Goal: Information Seeking & Learning: Learn about a topic

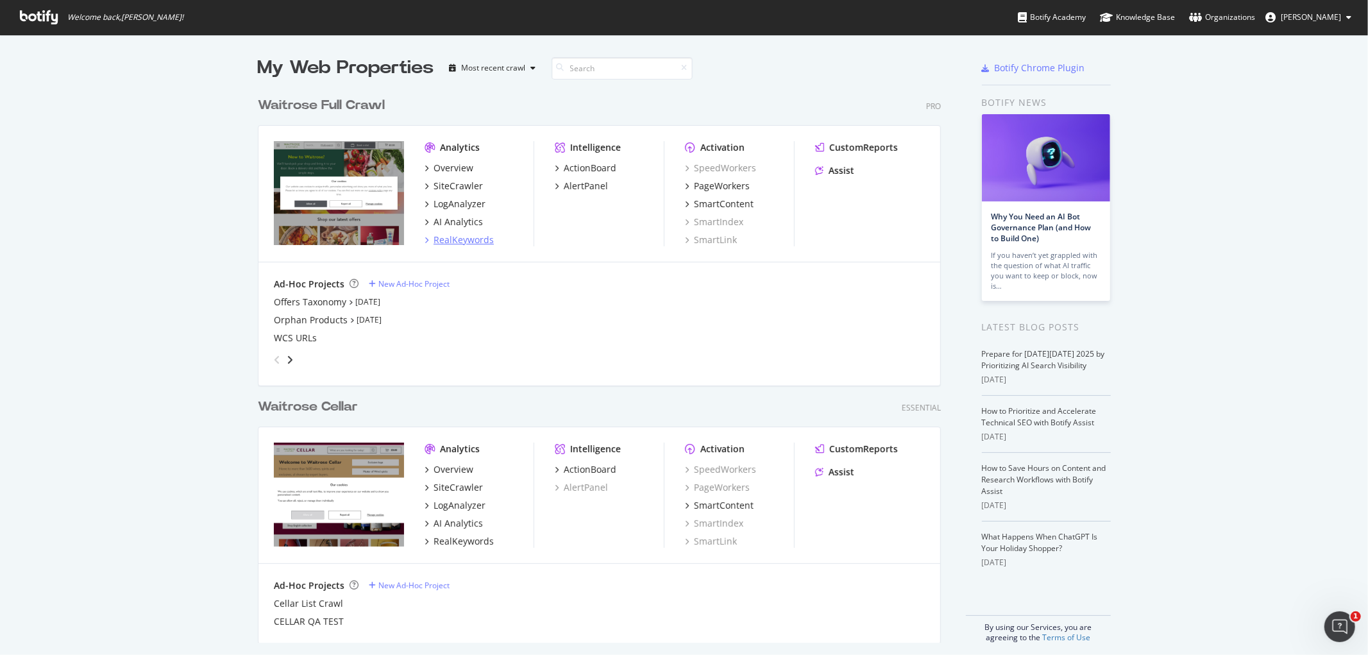
click at [473, 244] on div "RealKeywords" at bounding box center [464, 239] width 60 height 13
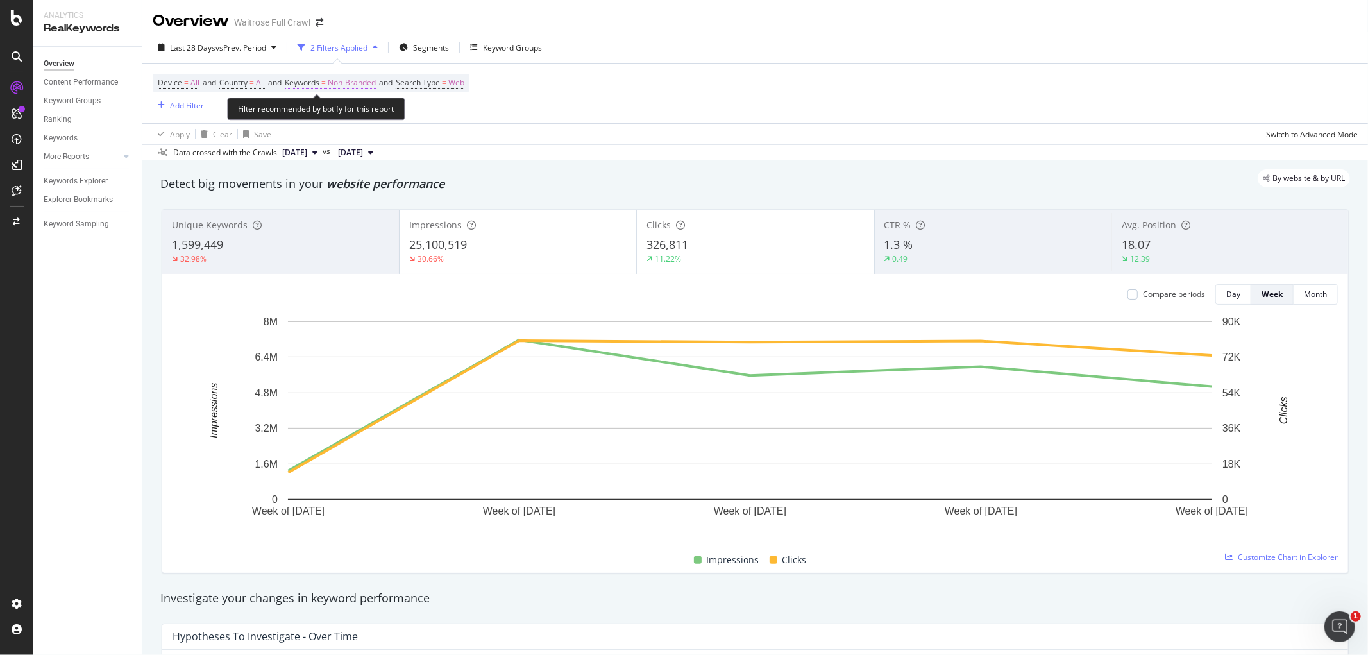
click at [357, 81] on span "Non-Branded" at bounding box center [352, 83] width 48 height 18
click at [354, 111] on span "Non-Branded" at bounding box center [330, 113] width 53 height 11
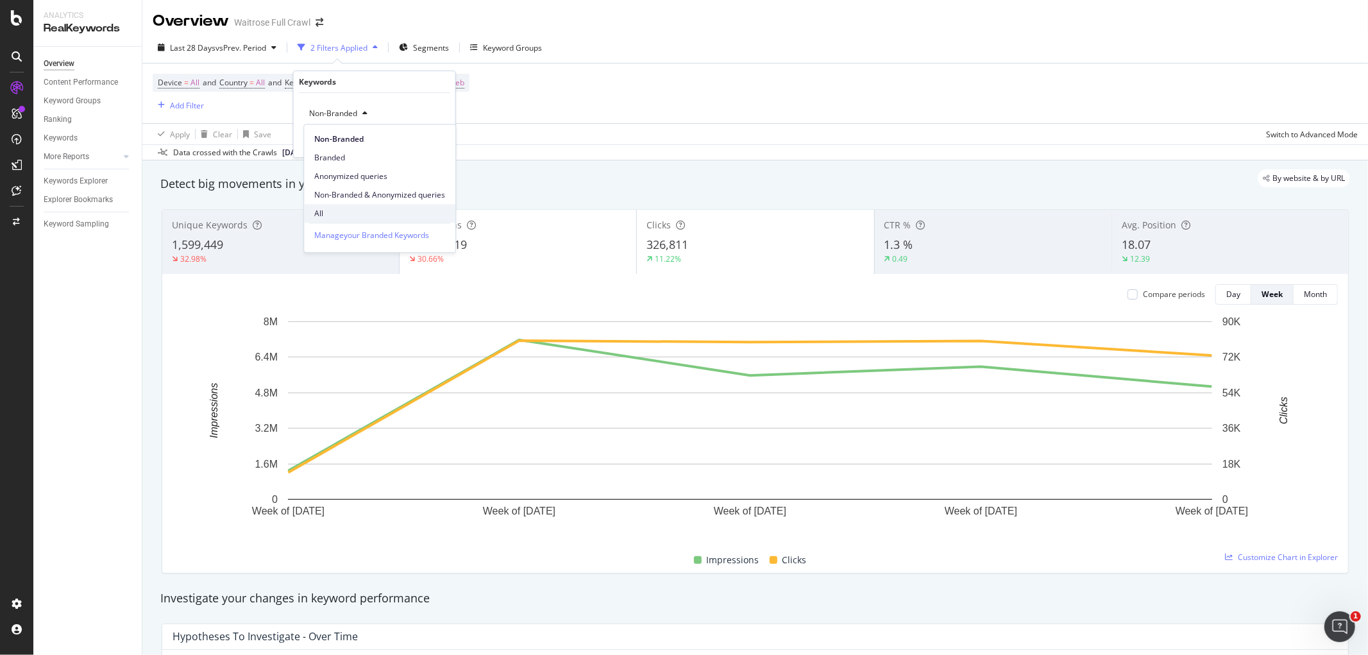
click at [377, 214] on span "All" at bounding box center [379, 214] width 131 height 12
click at [501, 79] on div "Device = All and Country = All and Keywords = Non-Branded and Search Type = Web…" at bounding box center [755, 93] width 1205 height 60
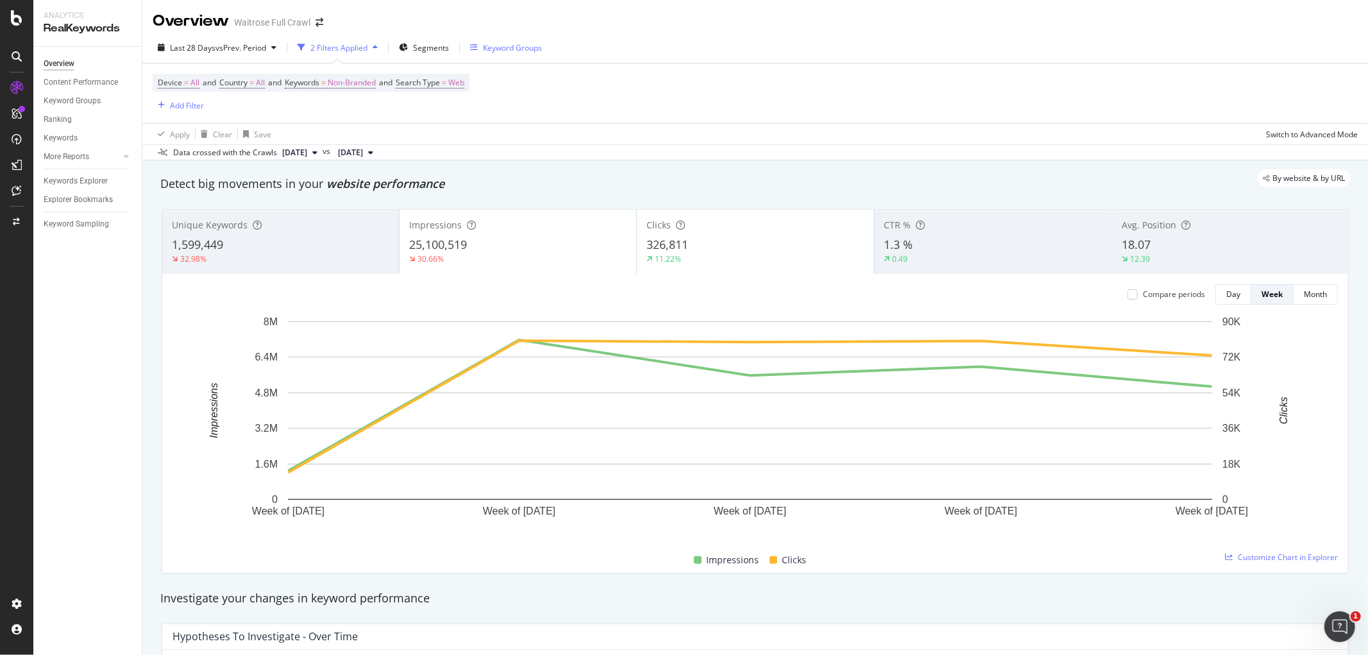
click at [505, 55] on div "Keyword Groups" at bounding box center [506, 47] width 72 height 19
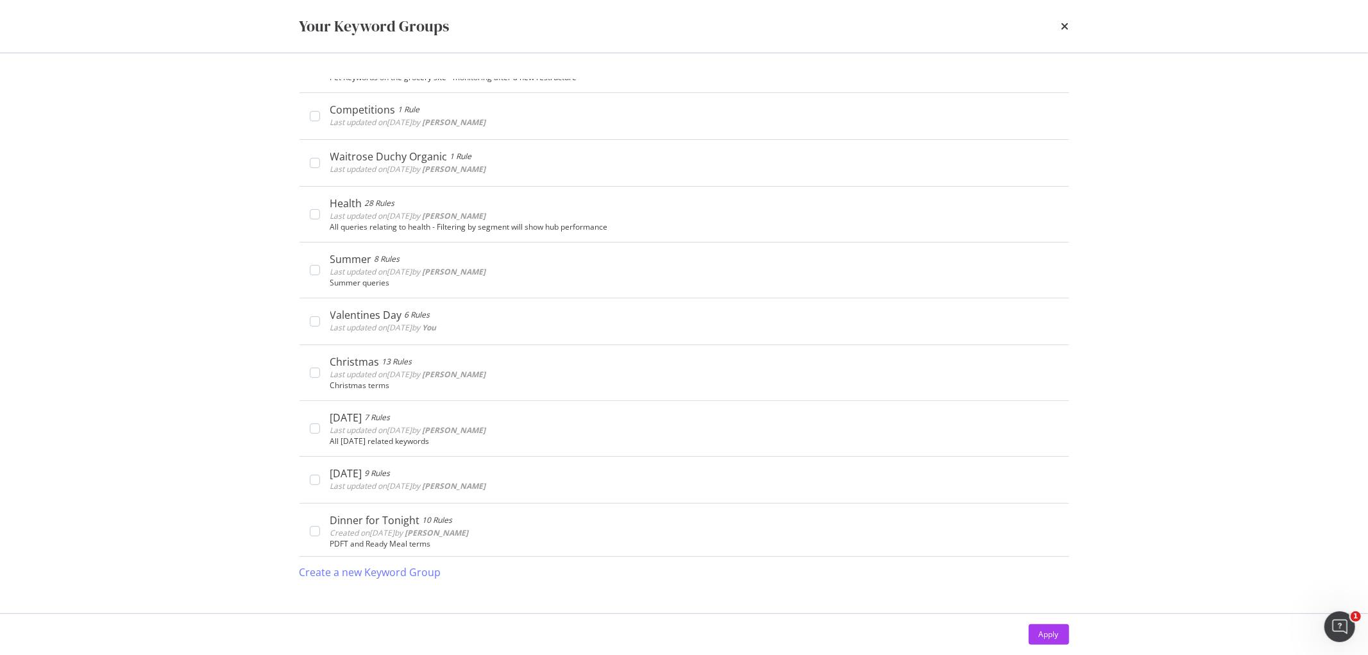
scroll to position [356, 0]
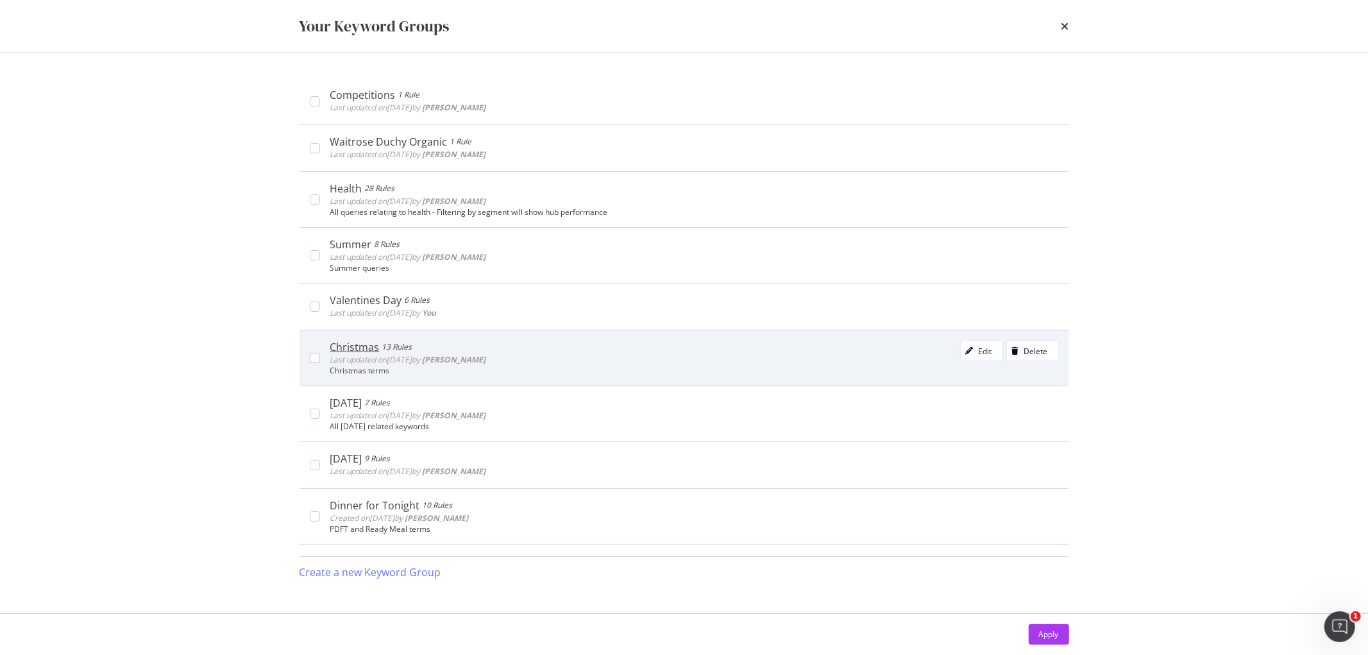
click at [456, 357] on b "[PERSON_NAME]" at bounding box center [454, 359] width 63 height 11
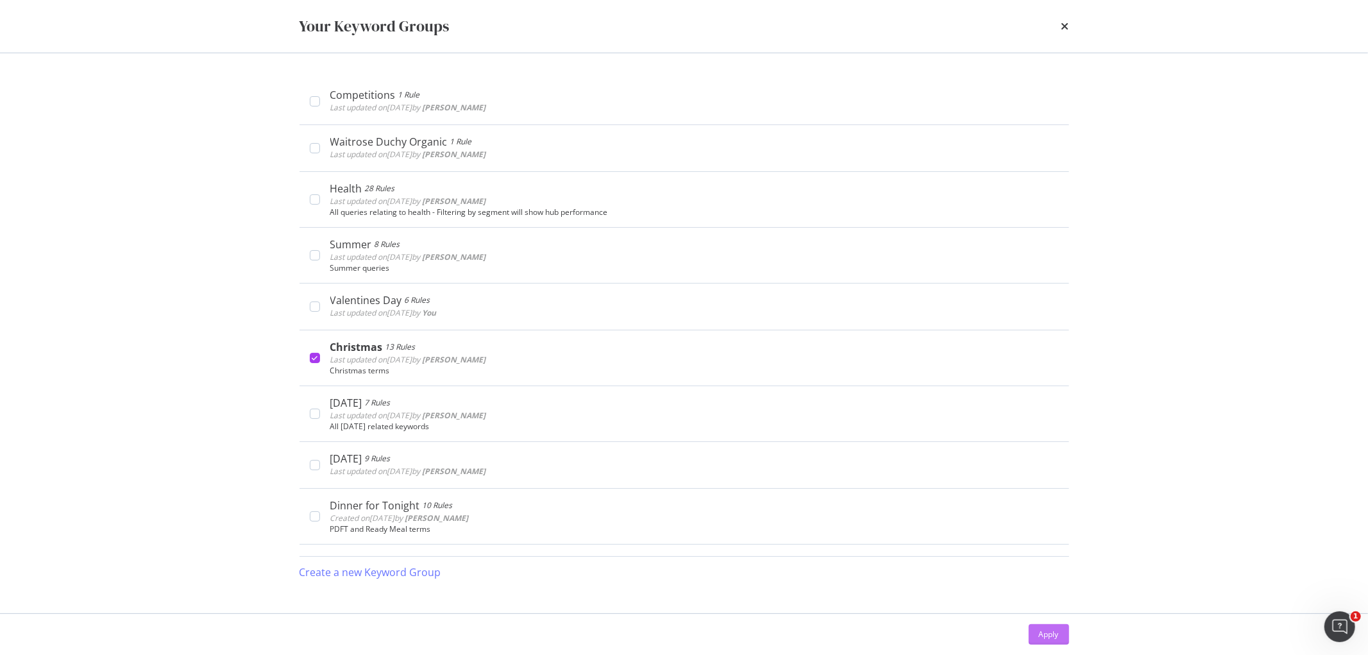
click at [1042, 636] on div "Apply" at bounding box center [1049, 634] width 20 height 11
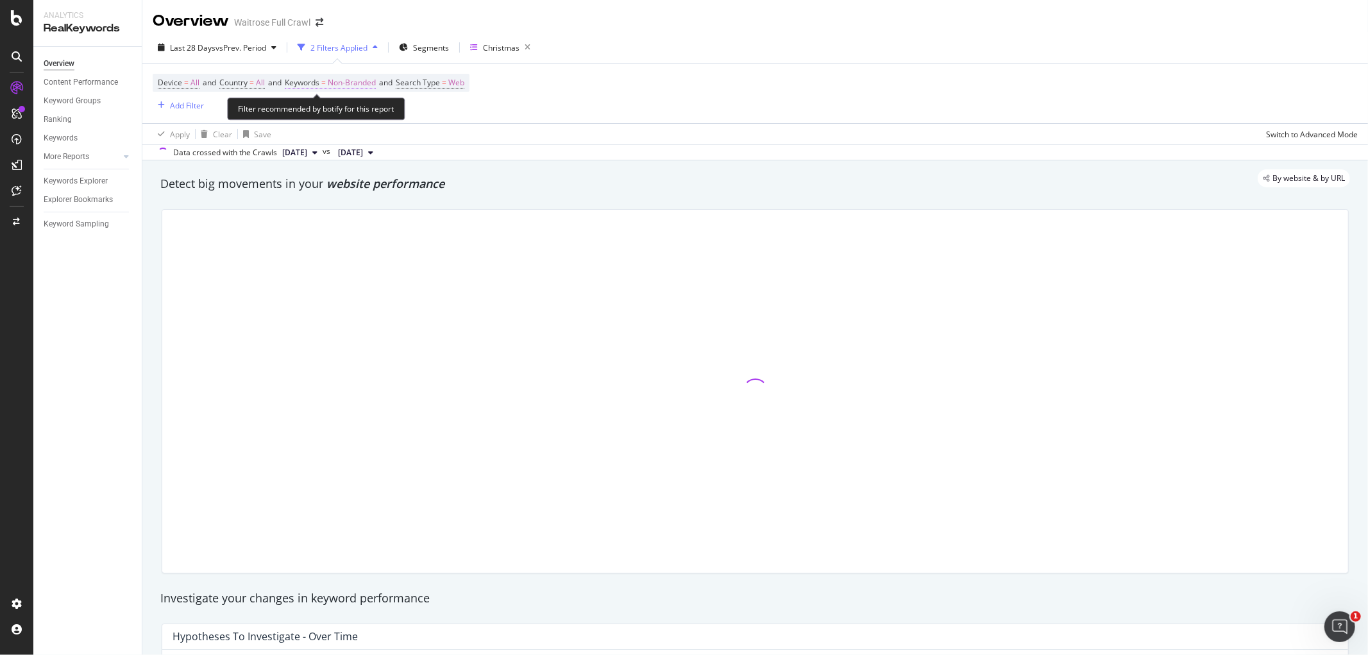
click at [341, 85] on span "Non-Branded" at bounding box center [352, 83] width 48 height 18
click at [358, 115] on div "button" at bounding box center [364, 114] width 15 height 8
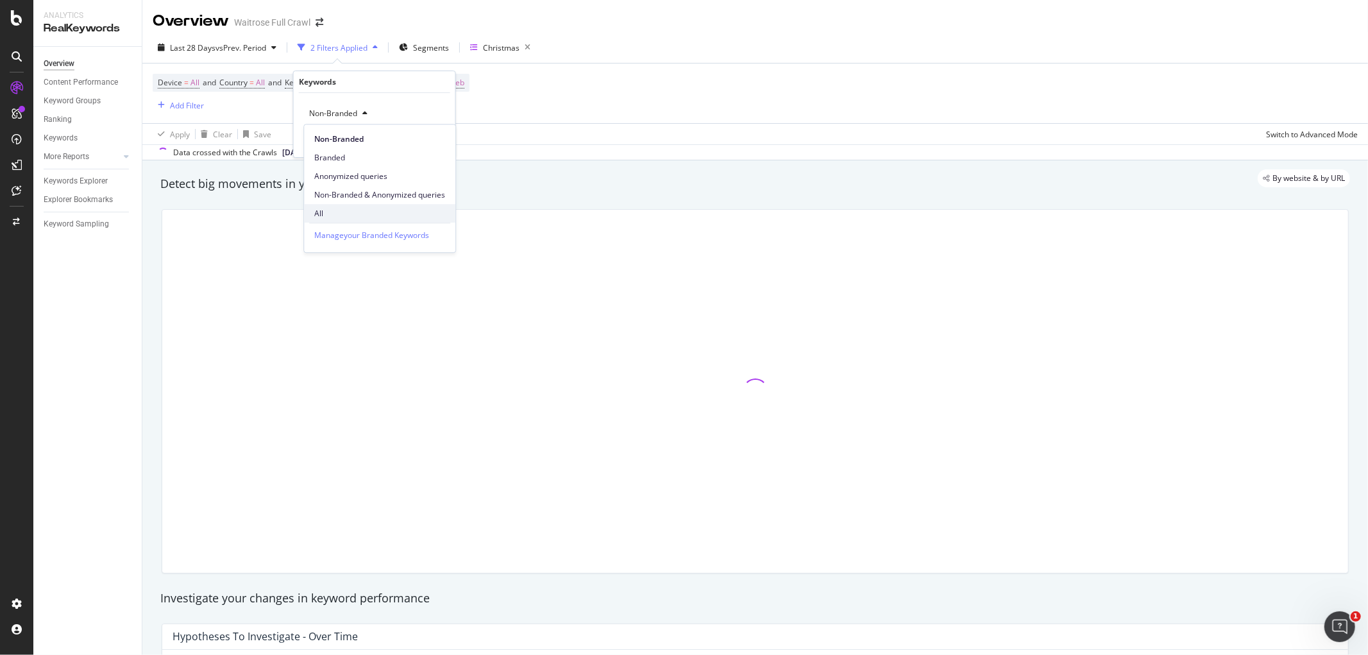
click at [380, 210] on span "All" at bounding box center [379, 214] width 131 height 12
click at [425, 140] on div "Apply" at bounding box center [435, 140] width 20 height 11
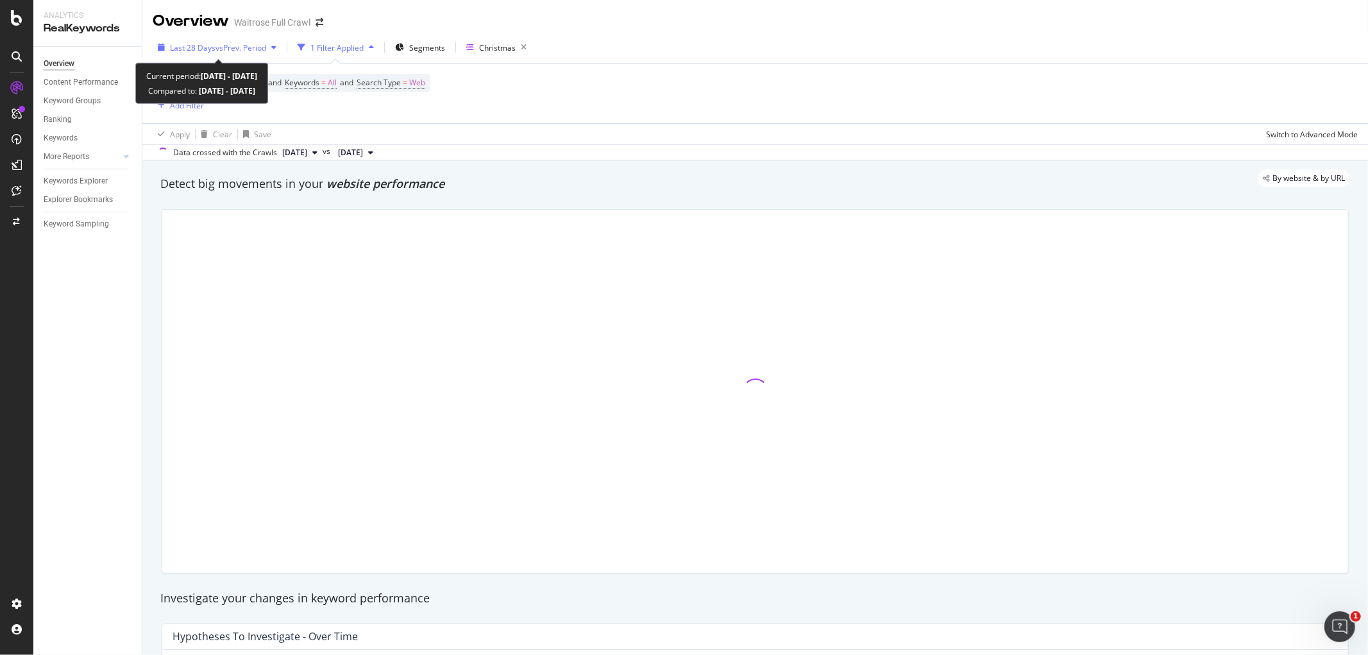
click at [249, 53] on div "Last 28 Days vs Prev. Period" at bounding box center [217, 47] width 129 height 19
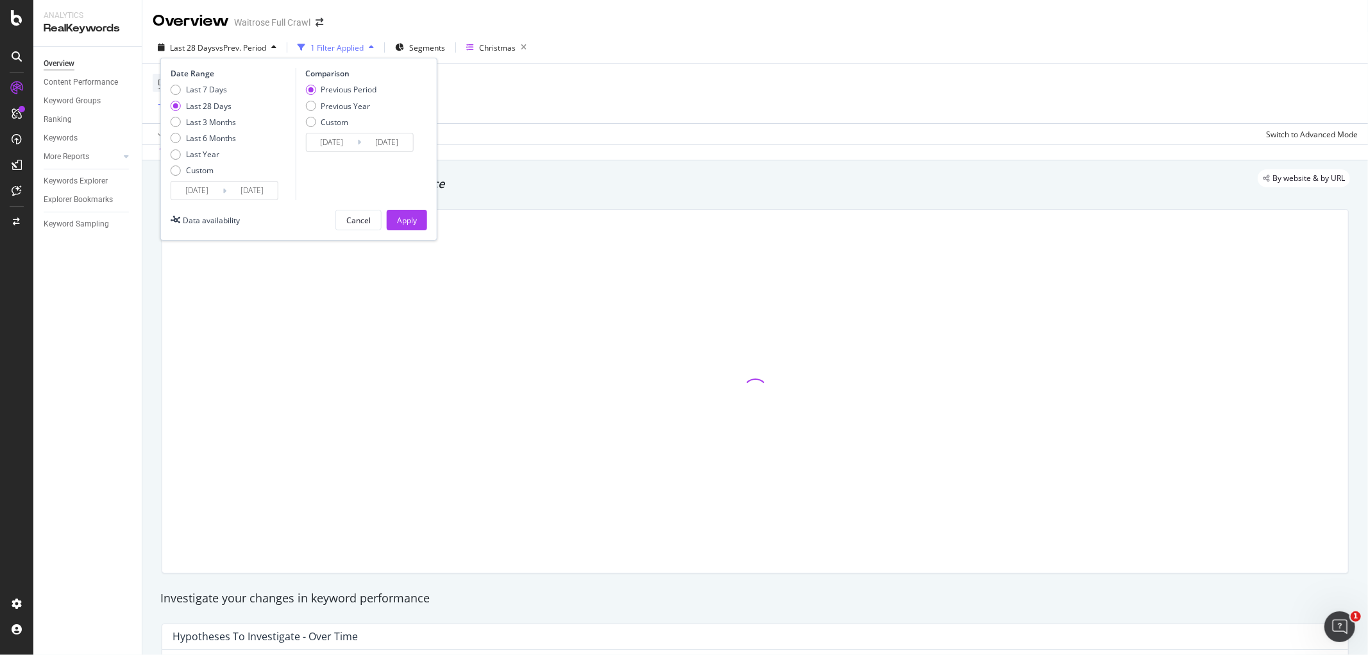
click at [203, 185] on input "[DATE]" at bounding box center [196, 191] width 51 height 18
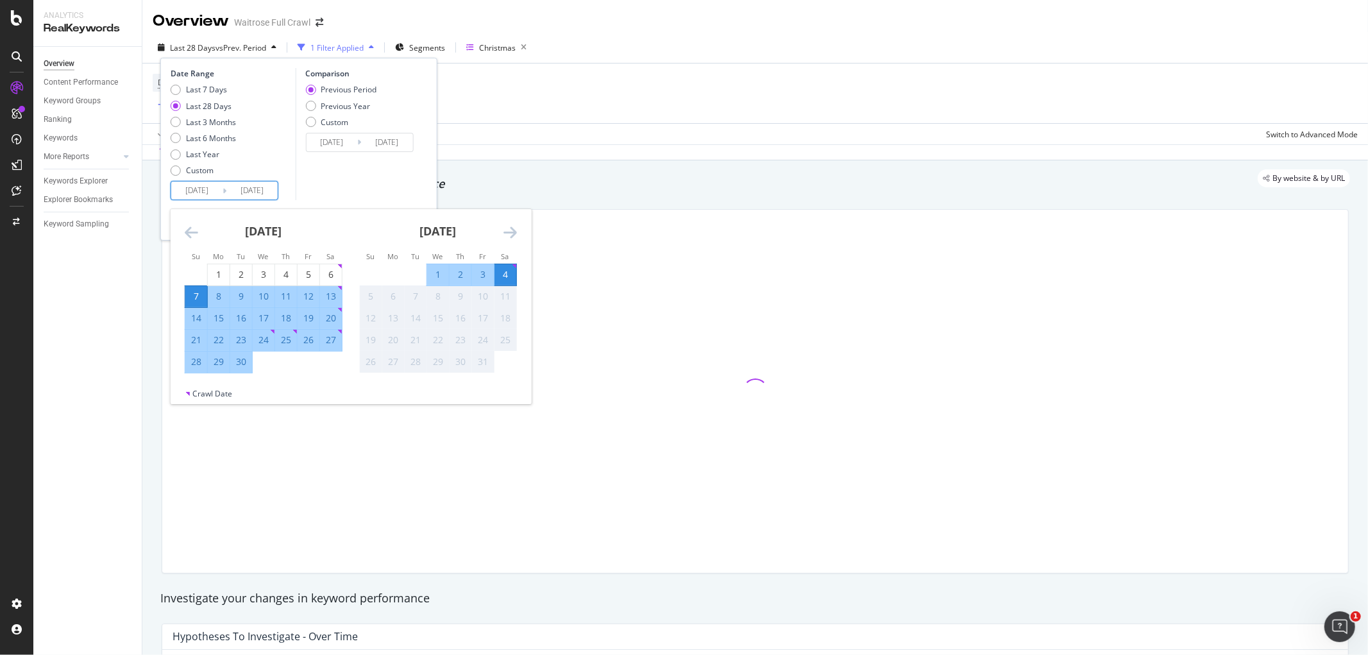
click at [196, 364] on div "28" at bounding box center [196, 361] width 22 height 13
type input "[DATE]"
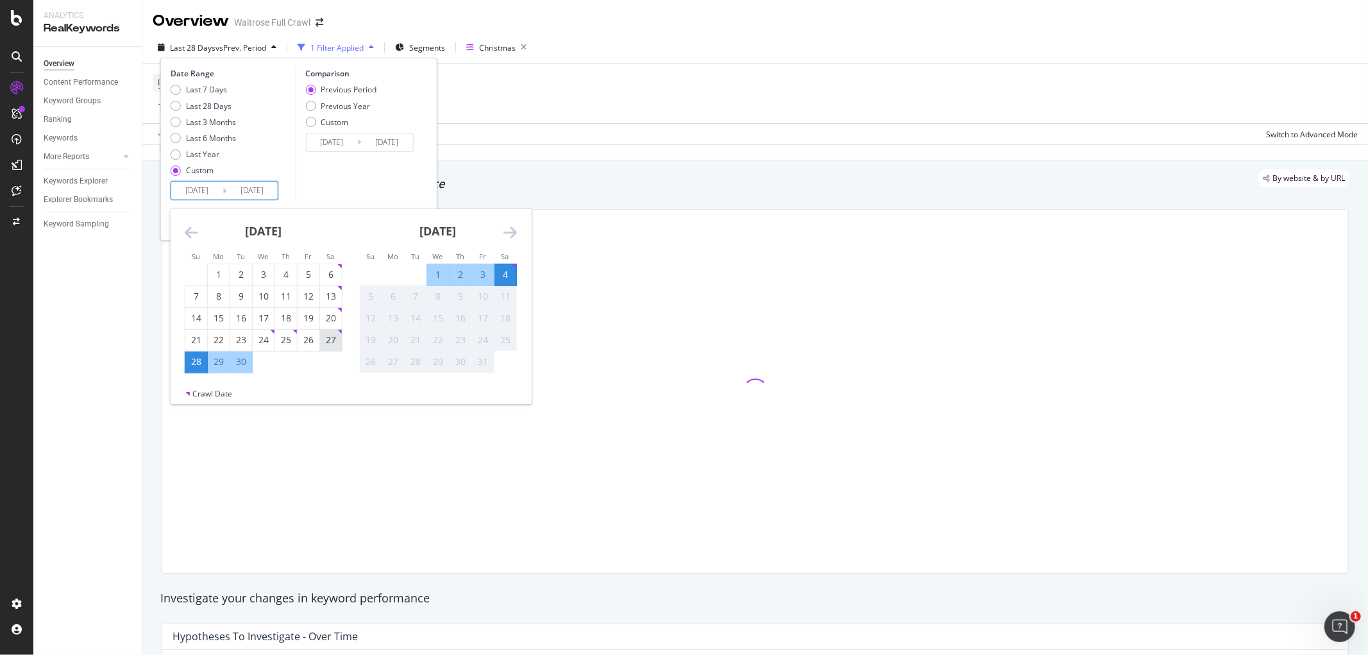
click at [330, 341] on div "27" at bounding box center [331, 340] width 22 height 13
type input "[DATE]"
click at [477, 272] on div "3" at bounding box center [483, 274] width 22 height 13
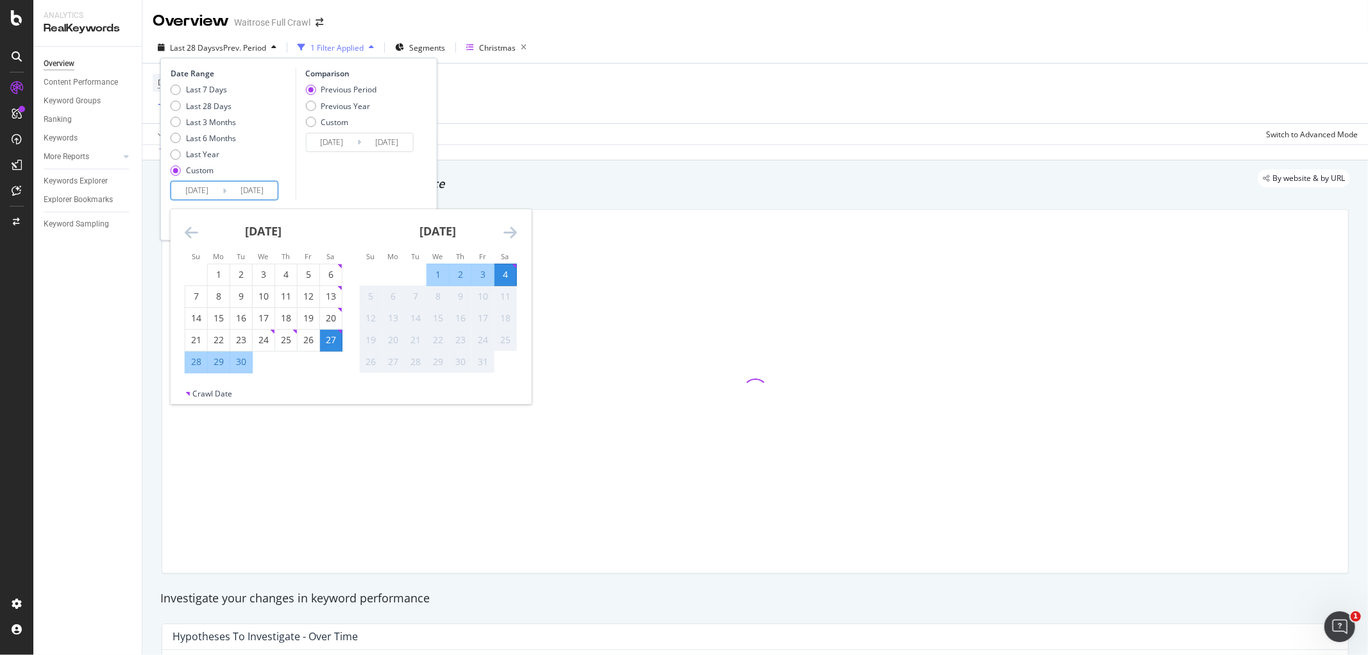
type input "[DATE]"
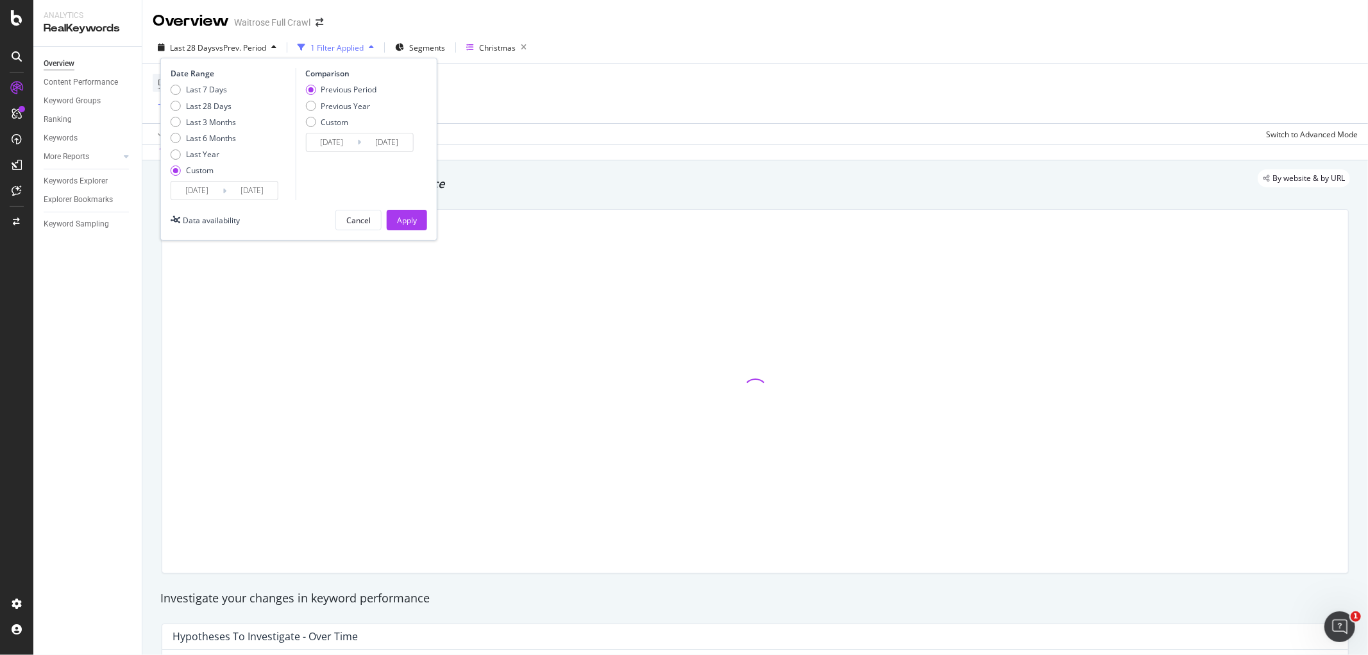
click at [229, 189] on input "[DATE]" at bounding box center [251, 191] width 51 height 18
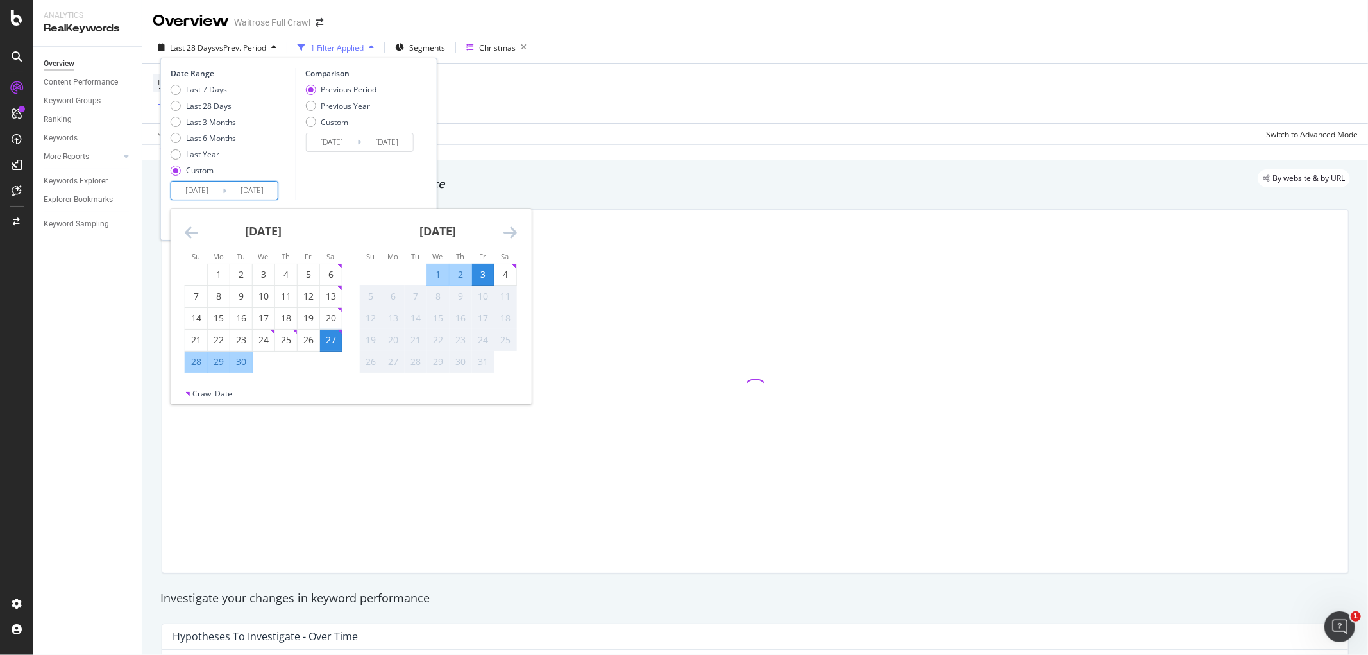
click at [190, 364] on div "28" at bounding box center [196, 361] width 22 height 13
type input "[DATE]"
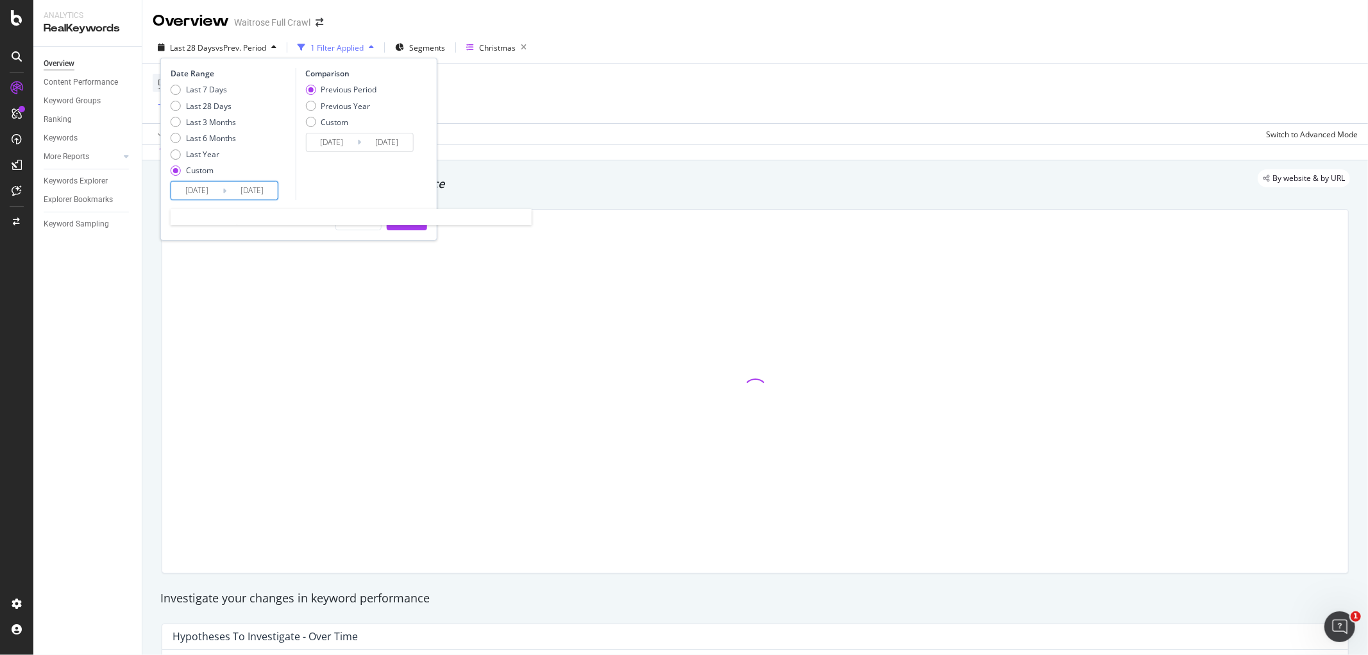
click at [215, 189] on input "[DATE]" at bounding box center [196, 191] width 51 height 18
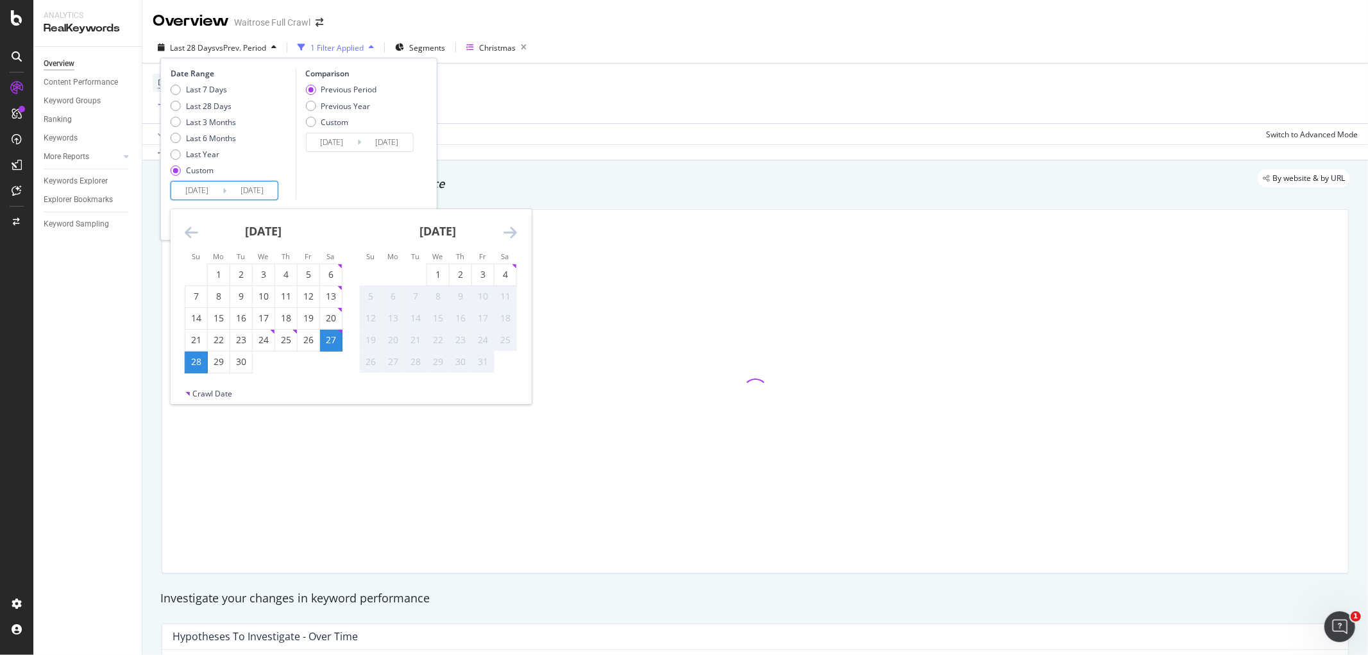
click at [190, 360] on div "28" at bounding box center [196, 361] width 22 height 13
type input "[DATE]"
click at [503, 280] on div "4" at bounding box center [505, 274] width 22 height 13
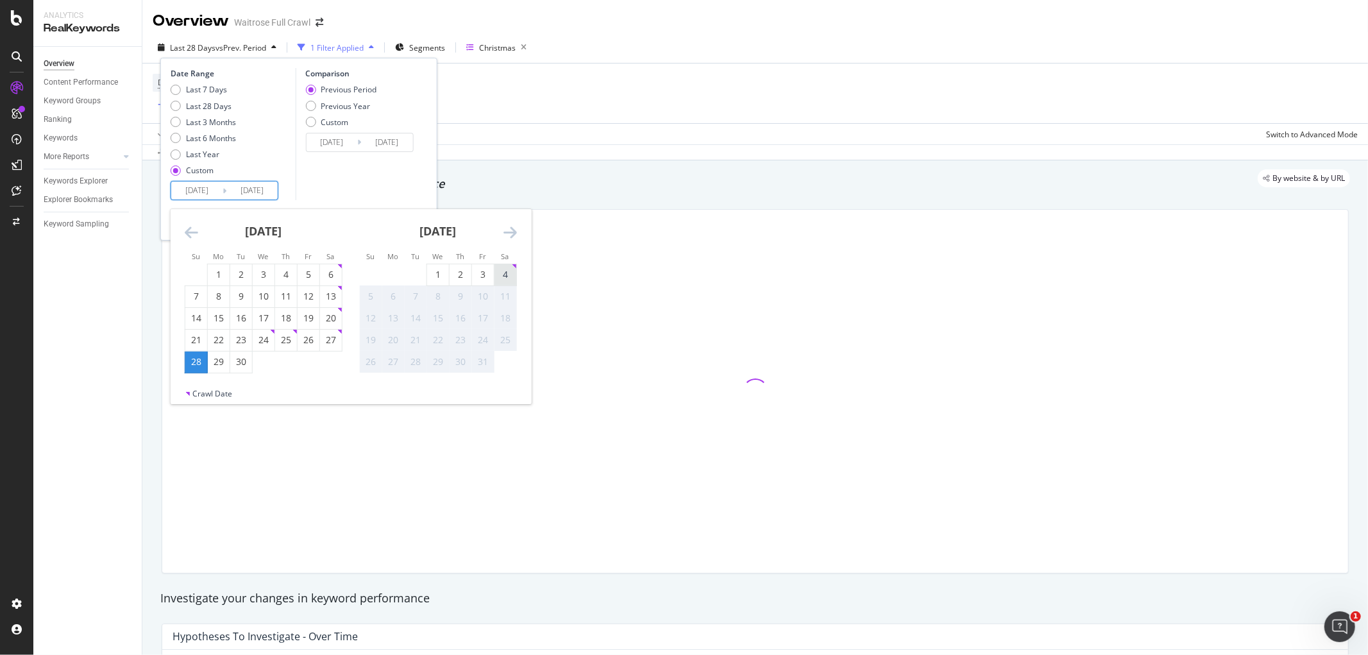
type input "[DATE]"
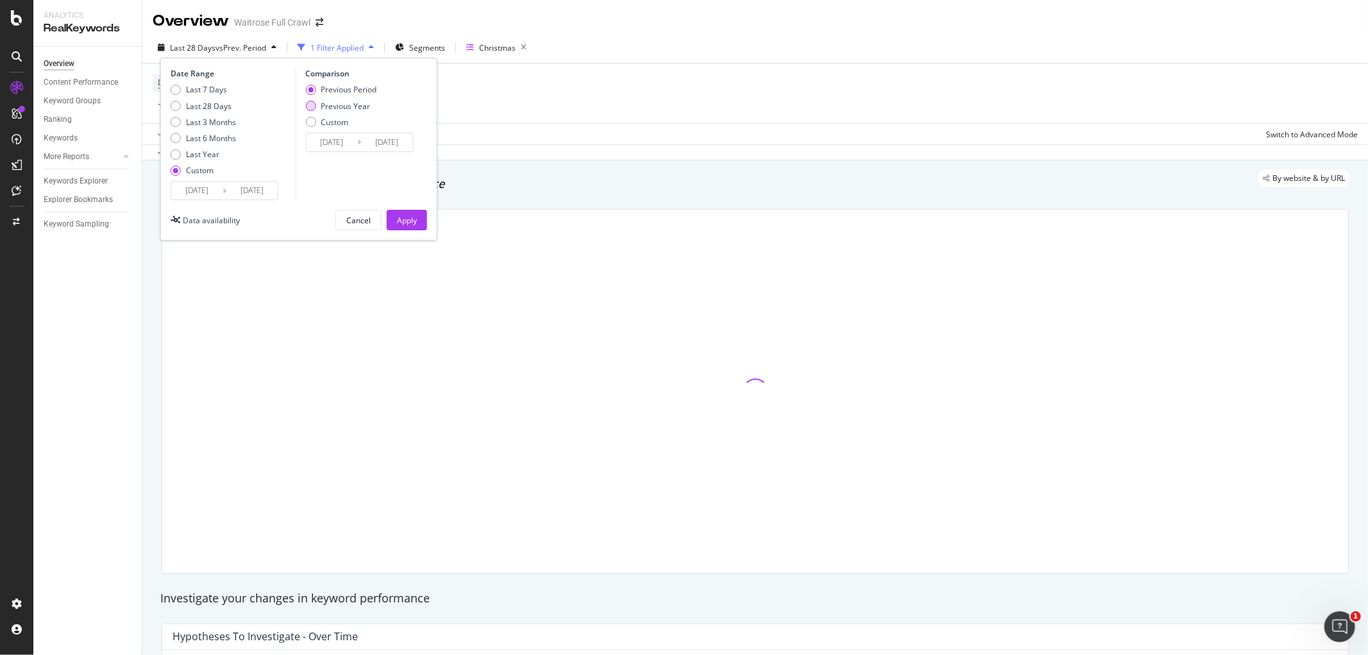
click at [363, 103] on div "Previous Year" at bounding box center [345, 106] width 49 height 11
type input "[DATE]"
click at [397, 221] on div "Apply" at bounding box center [407, 220] width 20 height 11
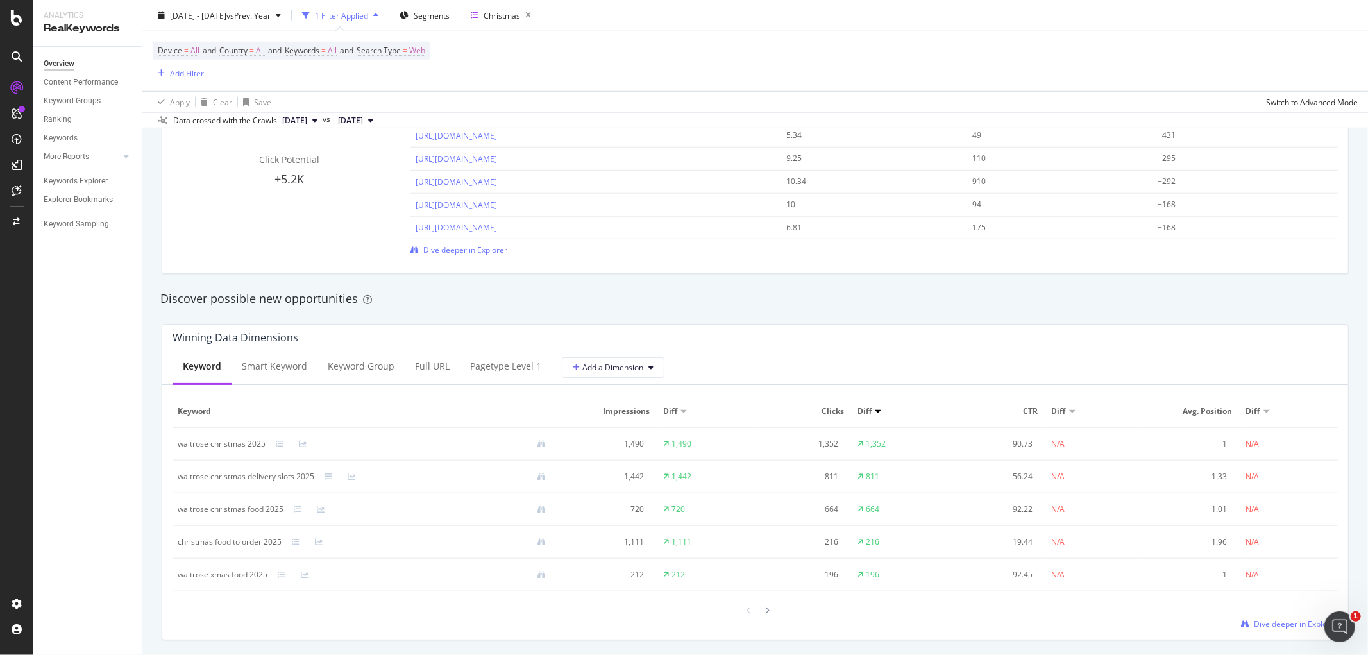
scroll to position [997, 0]
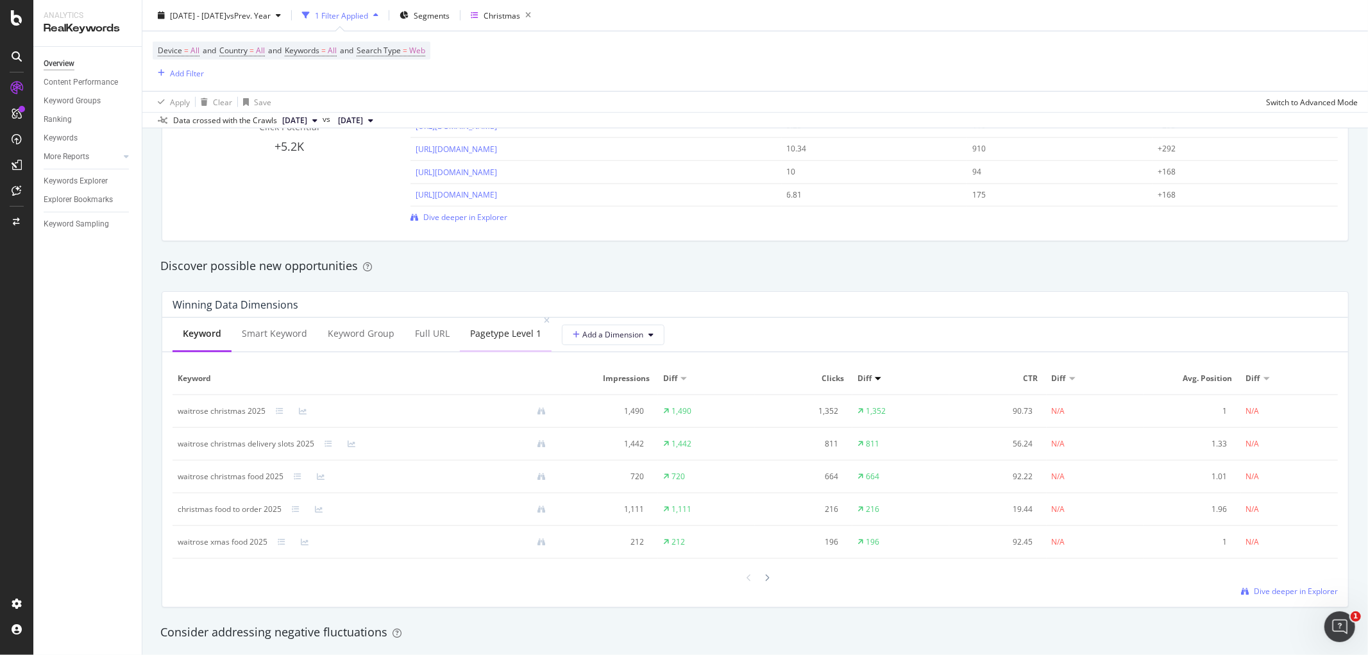
click at [489, 344] on div "pagetype Level 1" at bounding box center [506, 334] width 92 height 35
click at [164, 71] on div "button" at bounding box center [161, 73] width 17 height 8
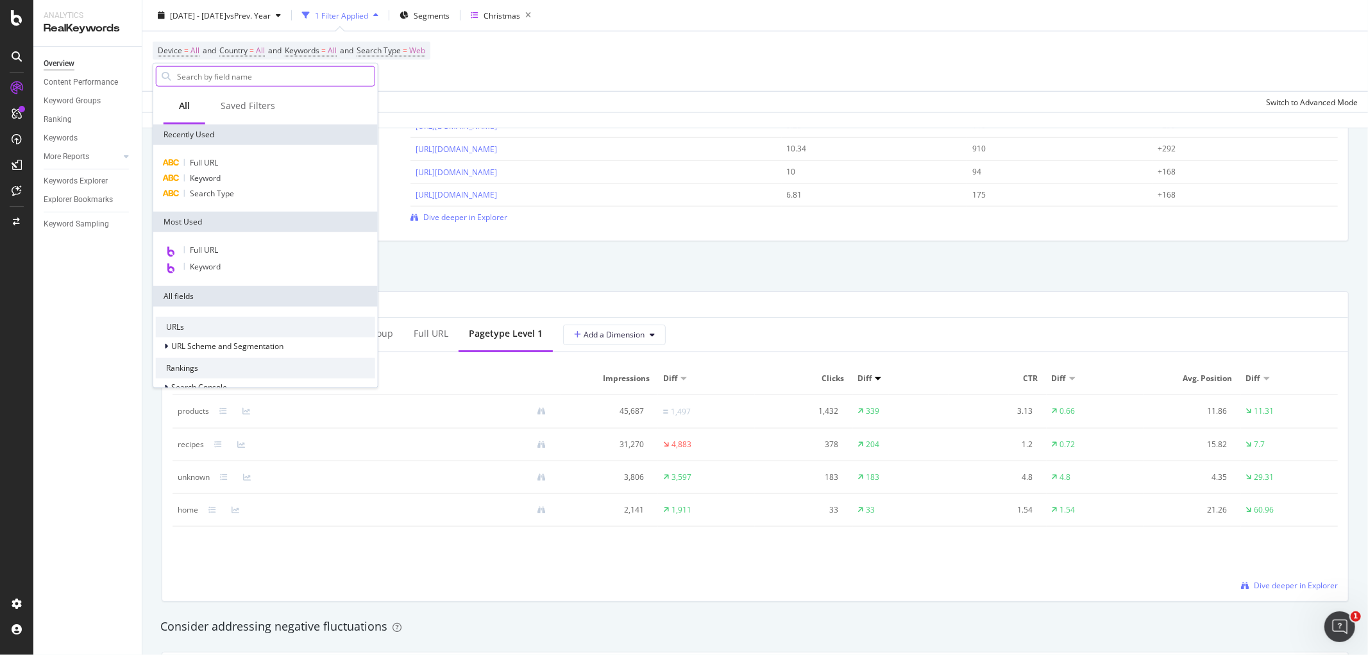
click at [186, 75] on input "text" at bounding box center [275, 76] width 199 height 19
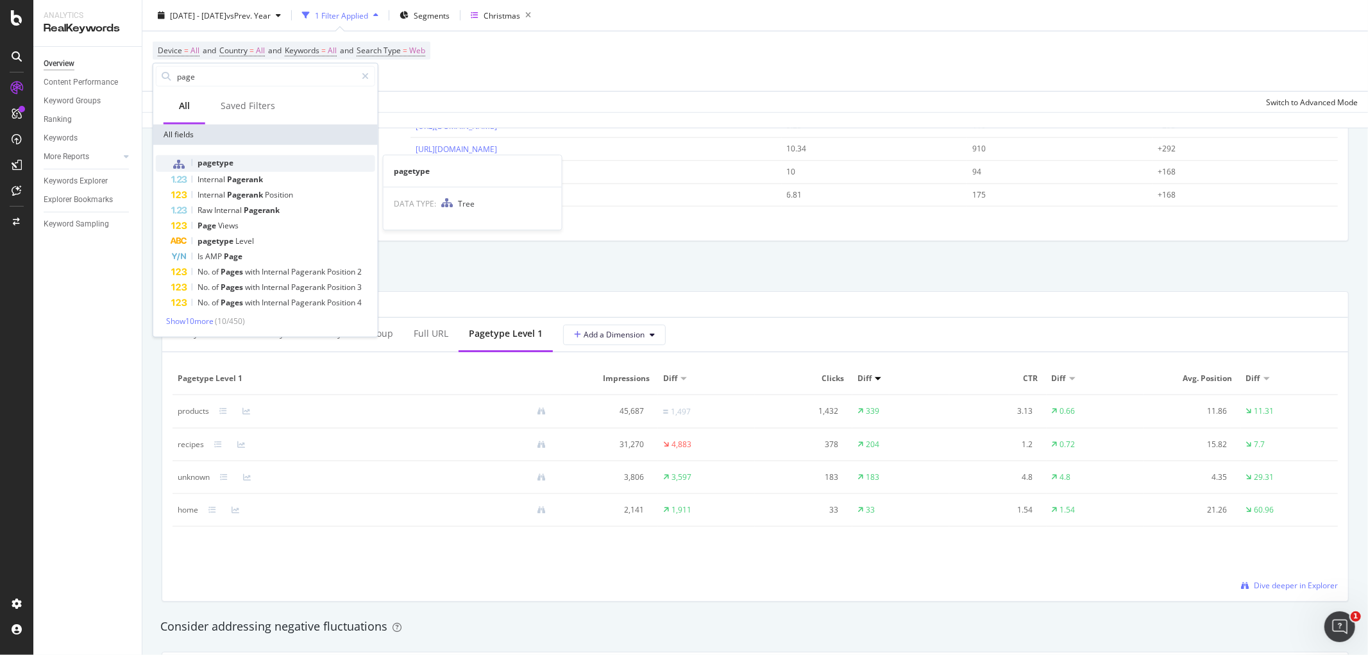
type input "page"
click at [219, 158] on span "pagetype" at bounding box center [216, 162] width 36 height 11
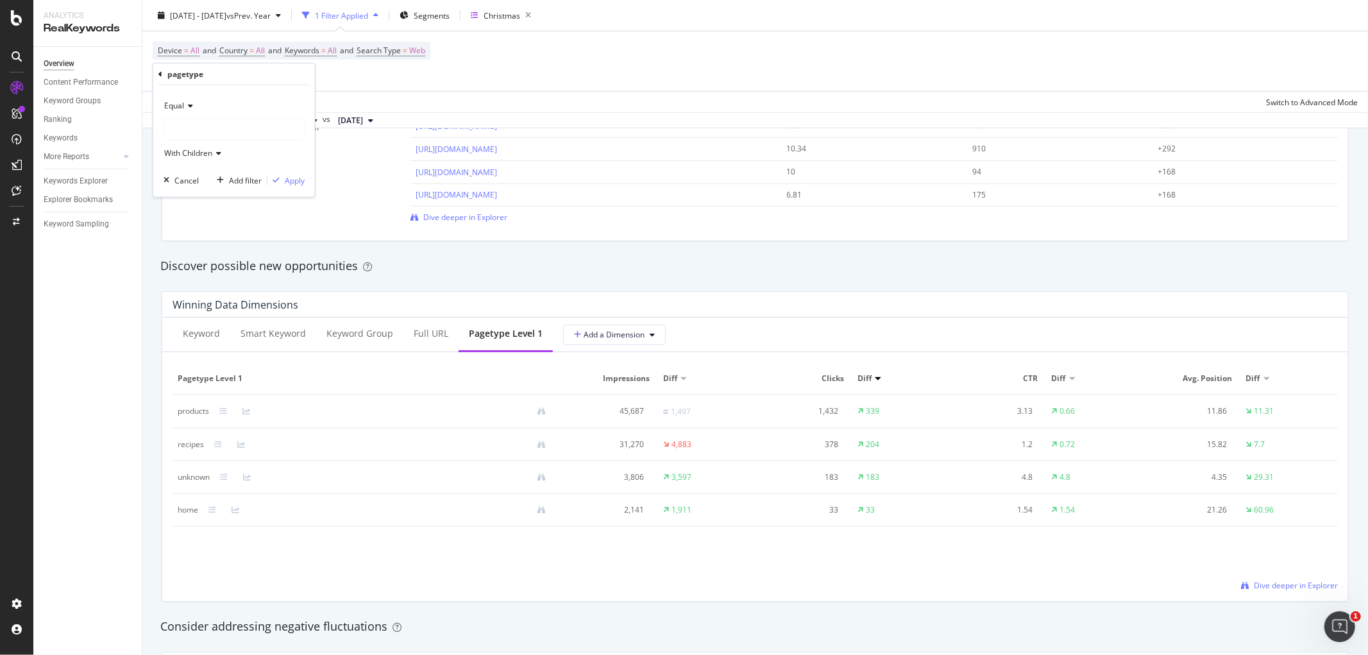
click at [191, 103] on icon at bounding box center [188, 106] width 9 height 8
click at [195, 136] on div "Equal" at bounding box center [235, 132] width 137 height 17
click at [203, 149] on span "With Children" at bounding box center [188, 153] width 48 height 11
click at [217, 115] on div "Equal" at bounding box center [234, 106] width 141 height 21
click at [176, 79] on div "pagetype" at bounding box center [185, 74] width 36 height 11
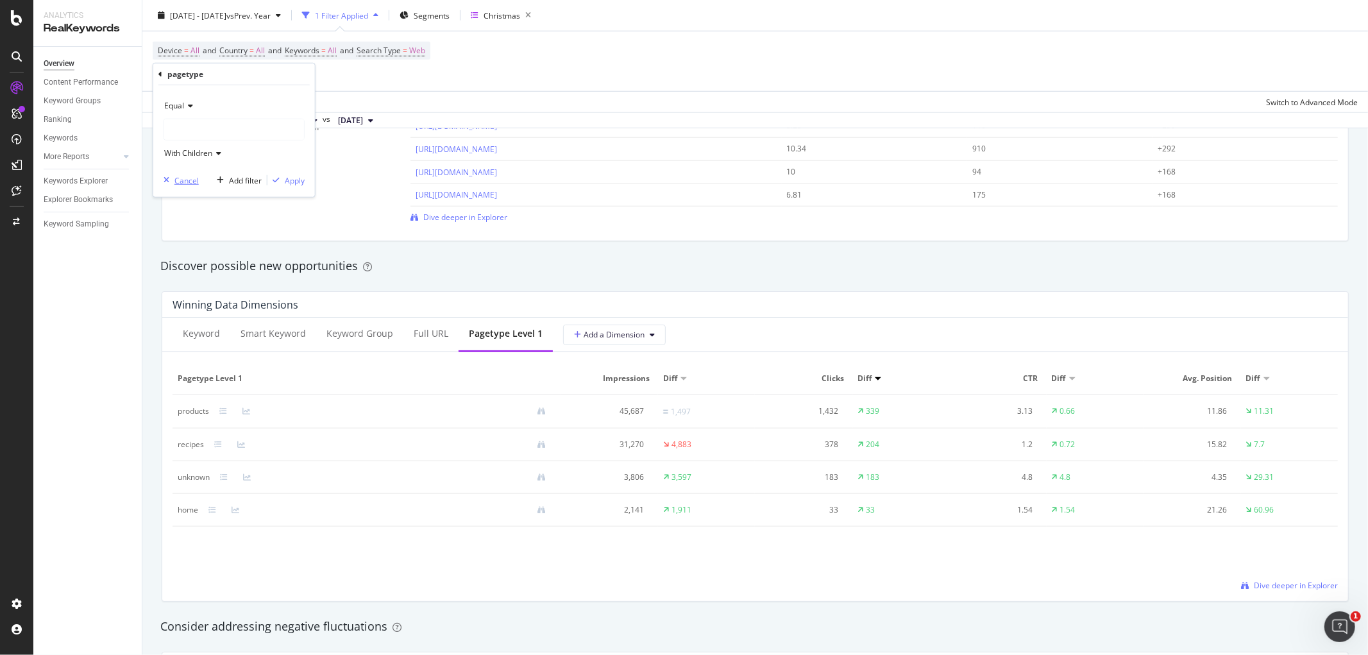
click at [186, 180] on div "Cancel" at bounding box center [186, 179] width 24 height 11
click at [192, 339] on div "Keyword" at bounding box center [201, 333] width 37 height 13
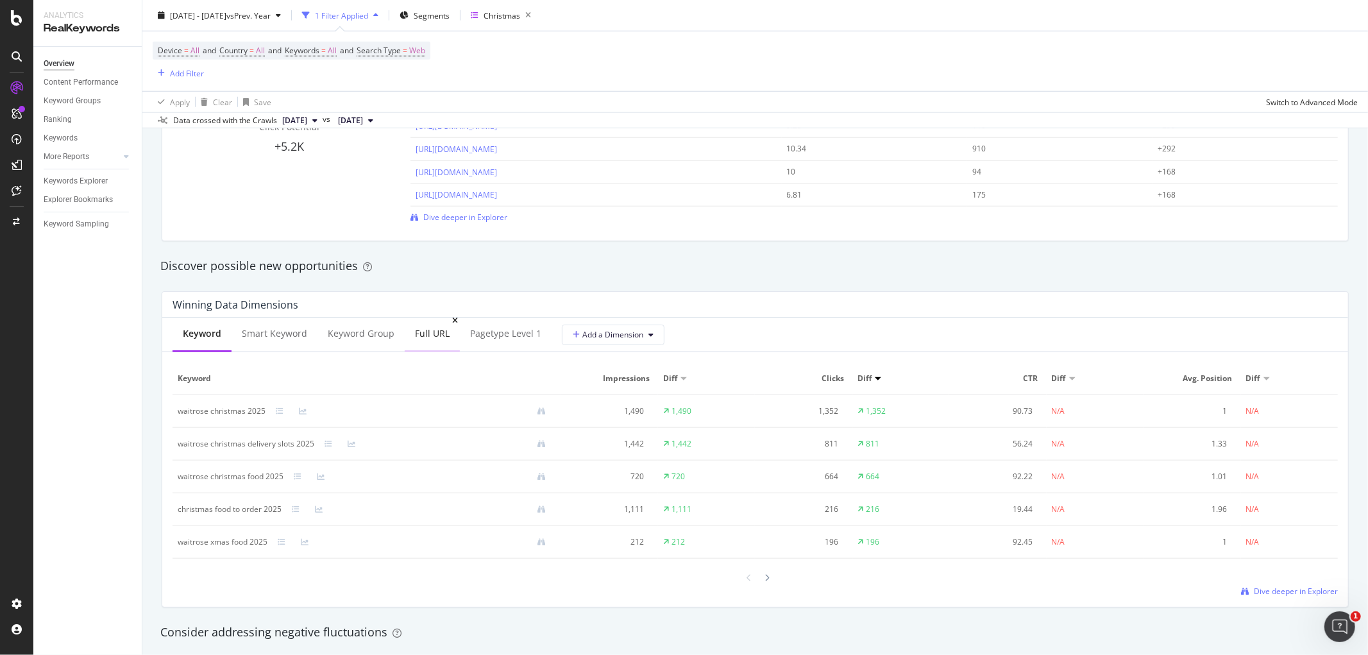
click at [431, 330] on div "Full URL" at bounding box center [432, 333] width 35 height 13
click at [259, 445] on div "[URL][DOMAIN_NAME]" at bounding box center [218, 445] width 81 height 12
click at [277, 444] on icon at bounding box center [273, 445] width 8 height 8
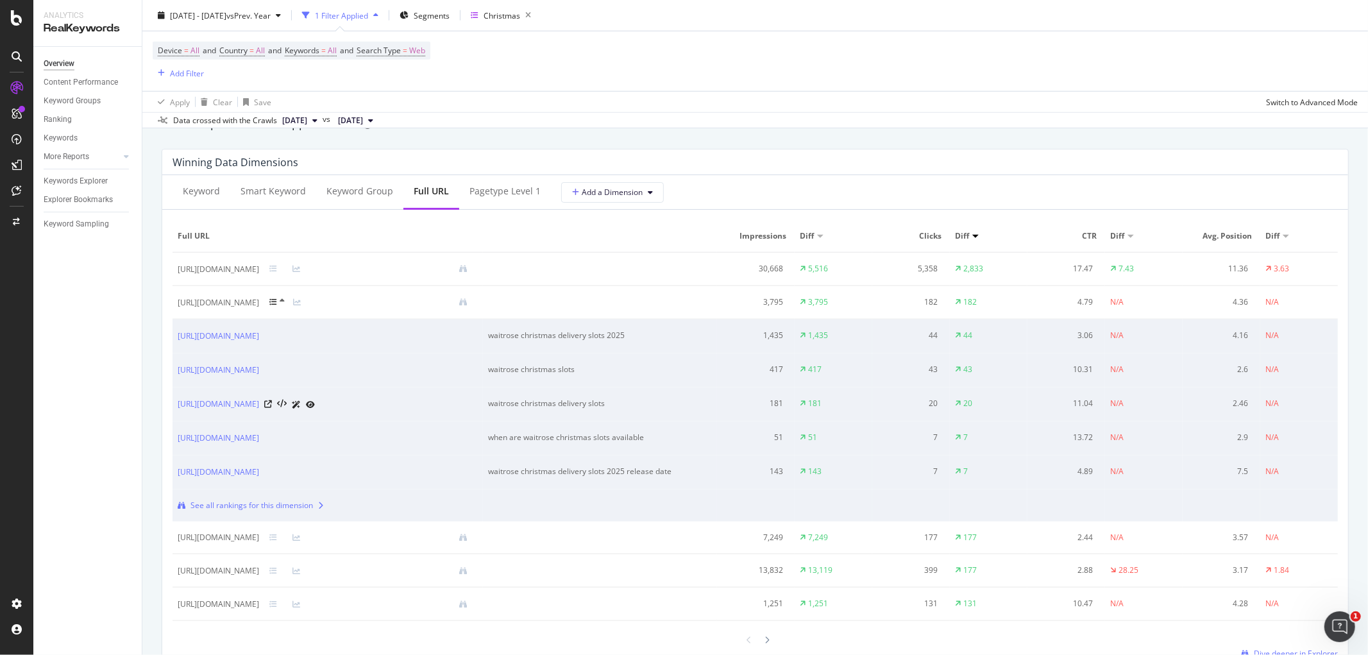
scroll to position [1211, 0]
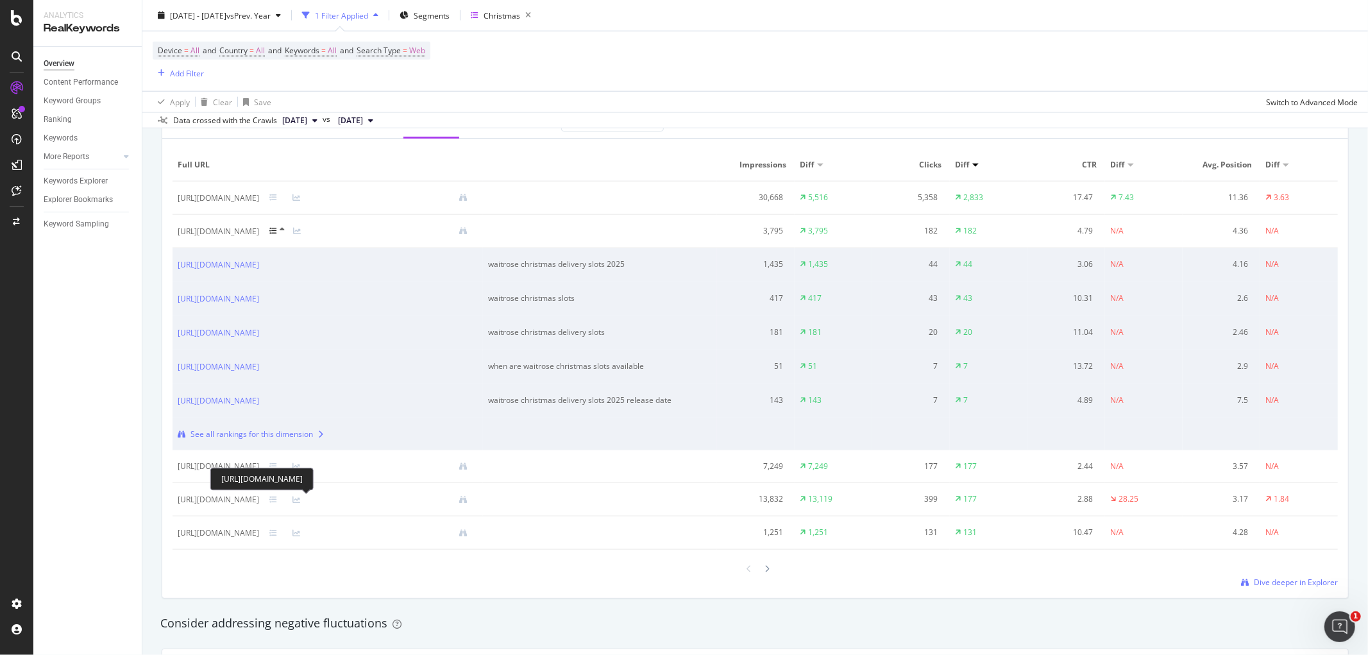
click at [259, 500] on div "[URL][DOMAIN_NAME]" at bounding box center [218, 500] width 81 height 12
click at [277, 501] on icon at bounding box center [273, 500] width 8 height 8
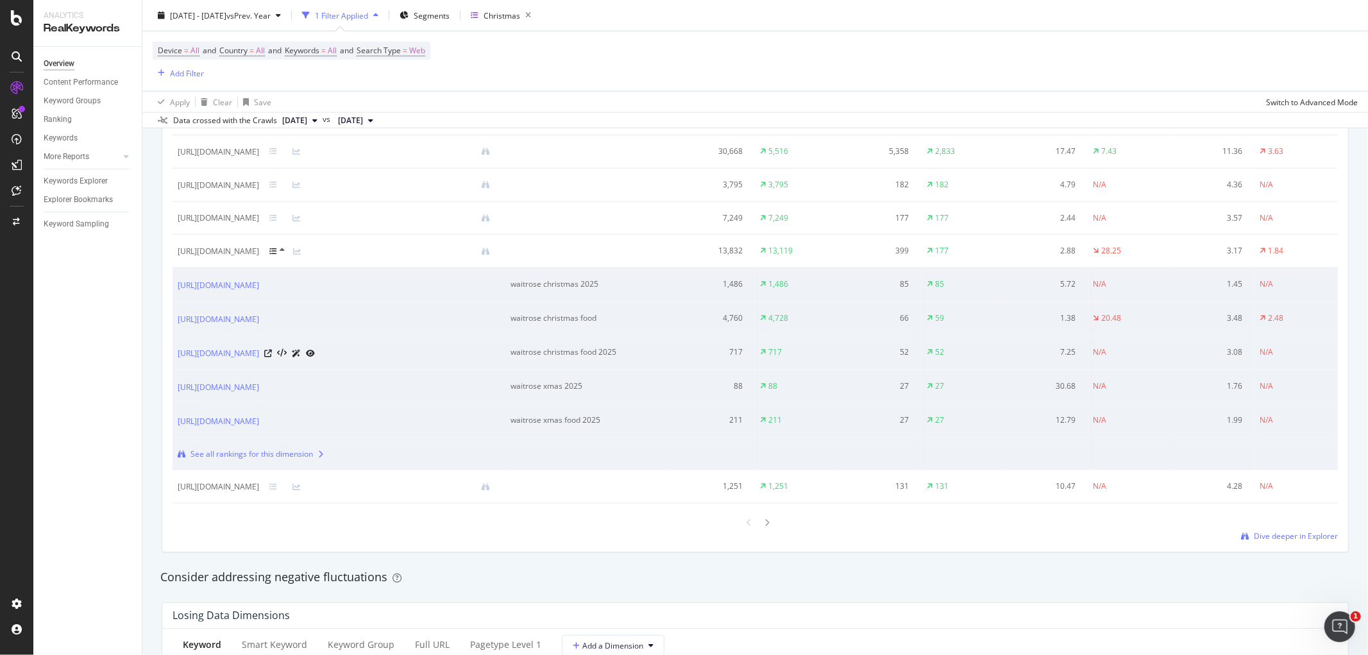
scroll to position [1283, 0]
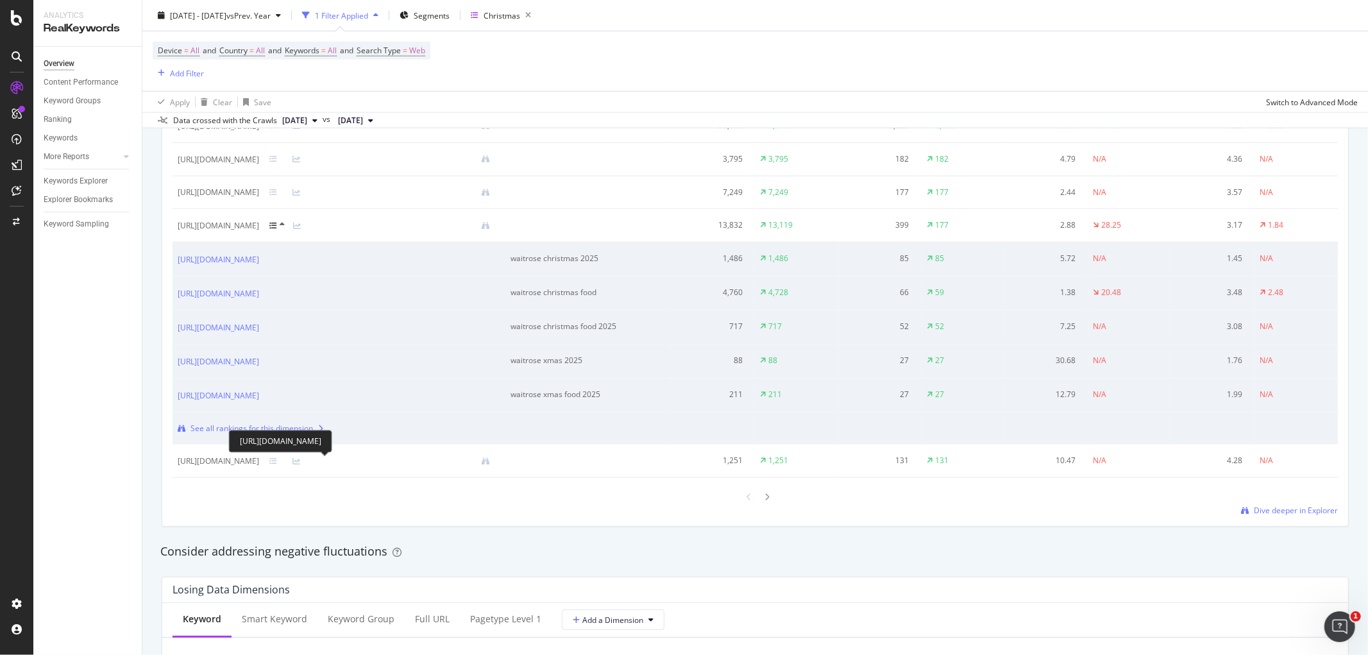
click at [259, 464] on div "[URL][DOMAIN_NAME]" at bounding box center [218, 461] width 81 height 12
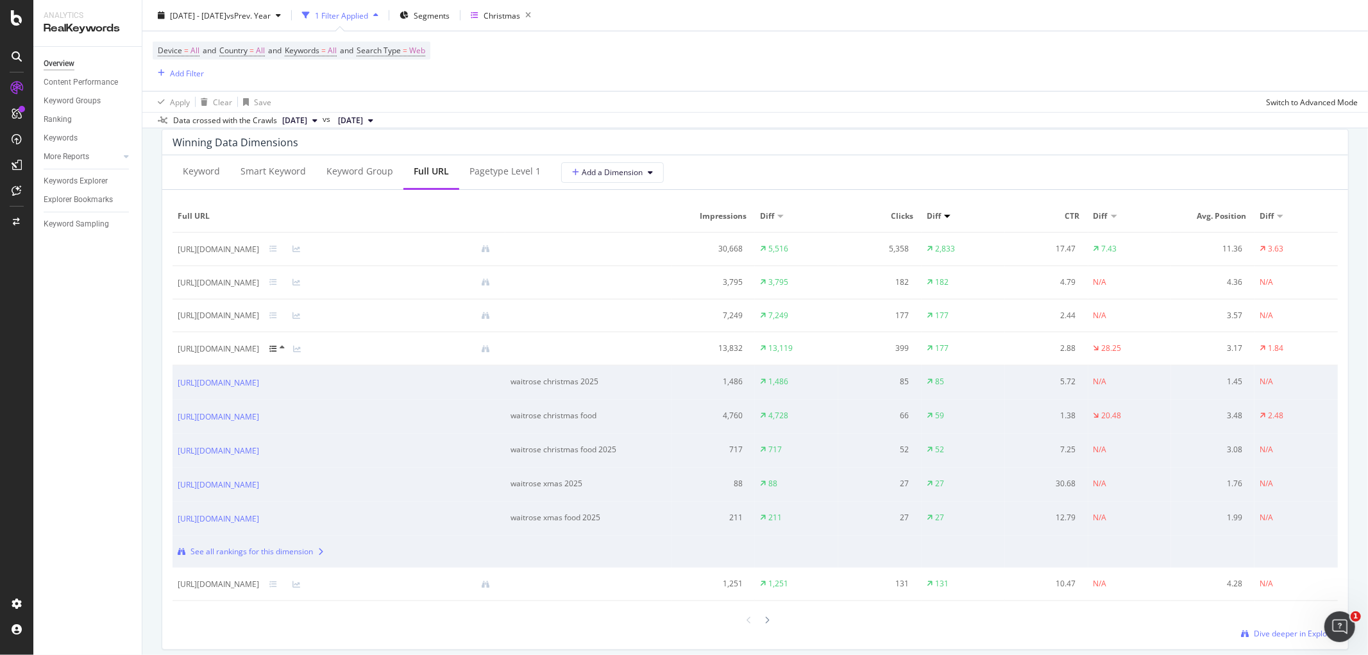
scroll to position [1140, 0]
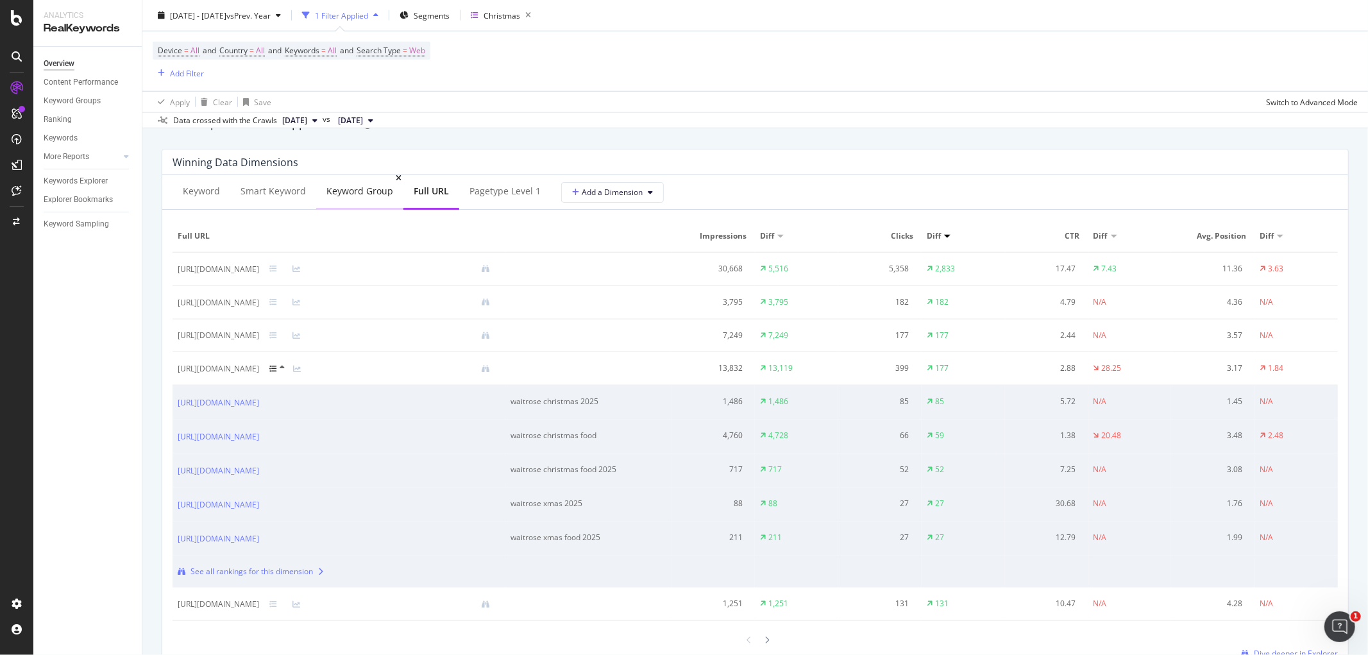
click at [371, 194] on div "Keyword Group" at bounding box center [359, 191] width 67 height 13
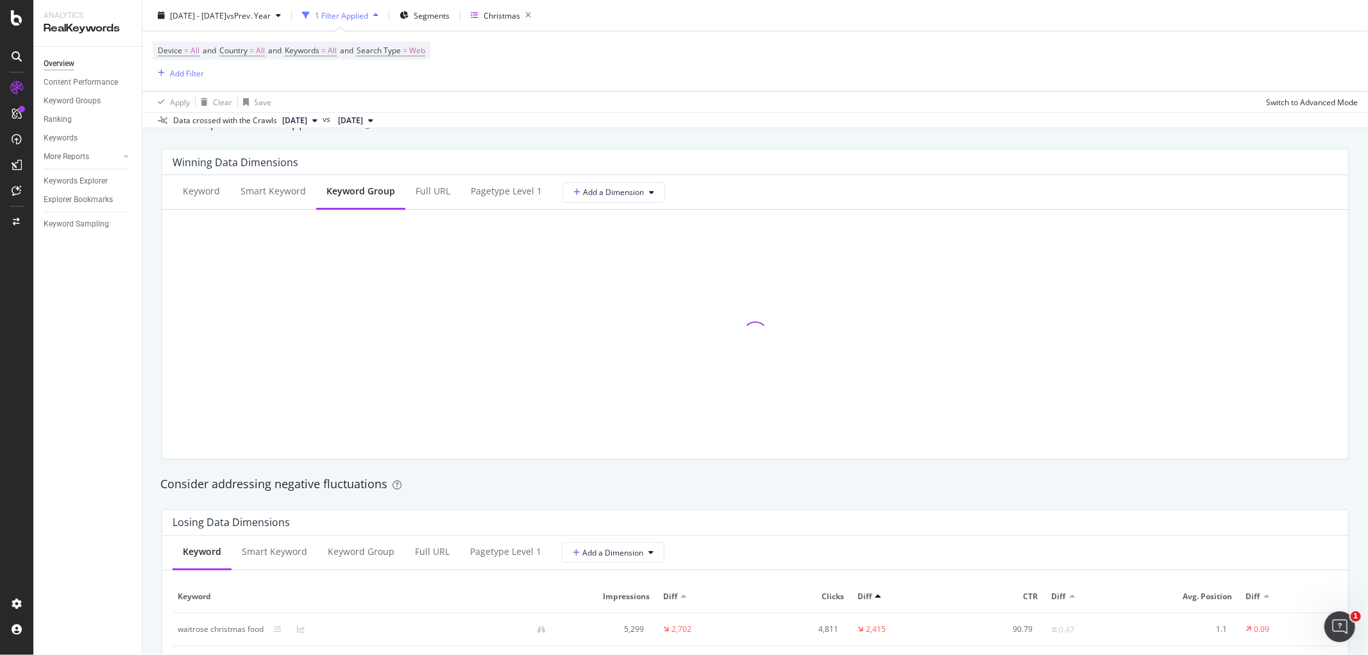
scroll to position [1283, 0]
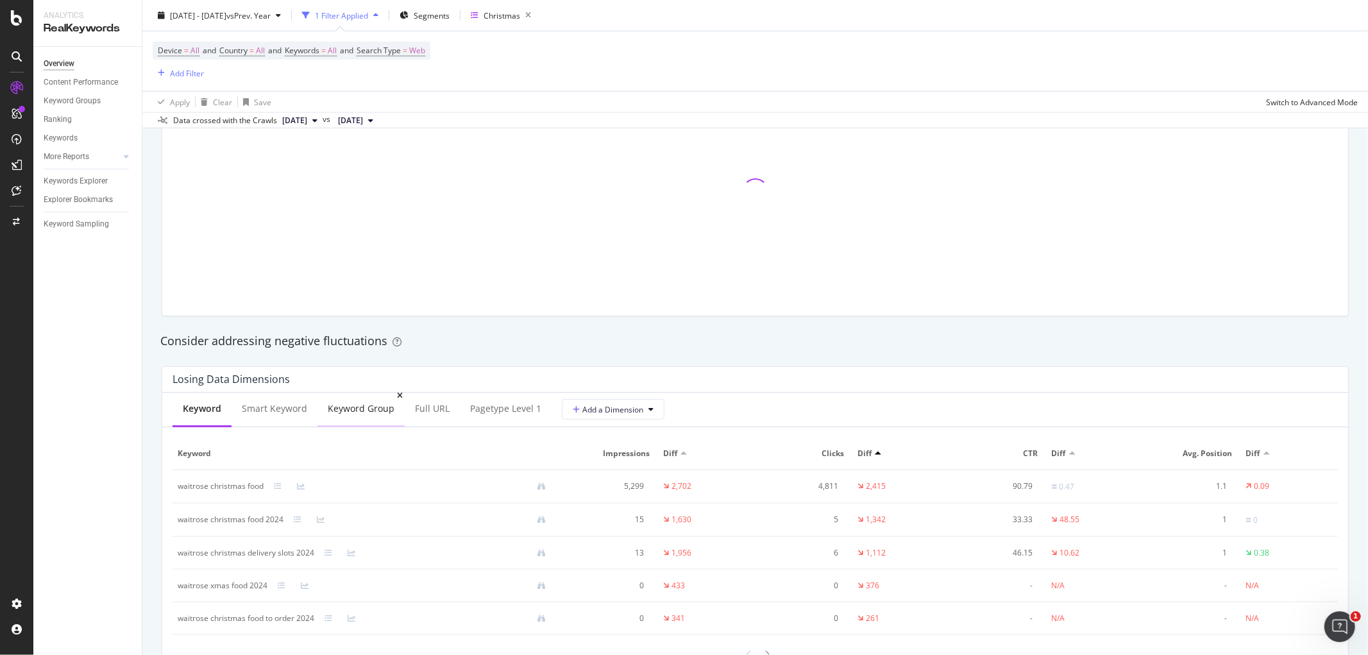
click at [392, 409] on div "Keyword Group" at bounding box center [360, 409] width 87 height 35
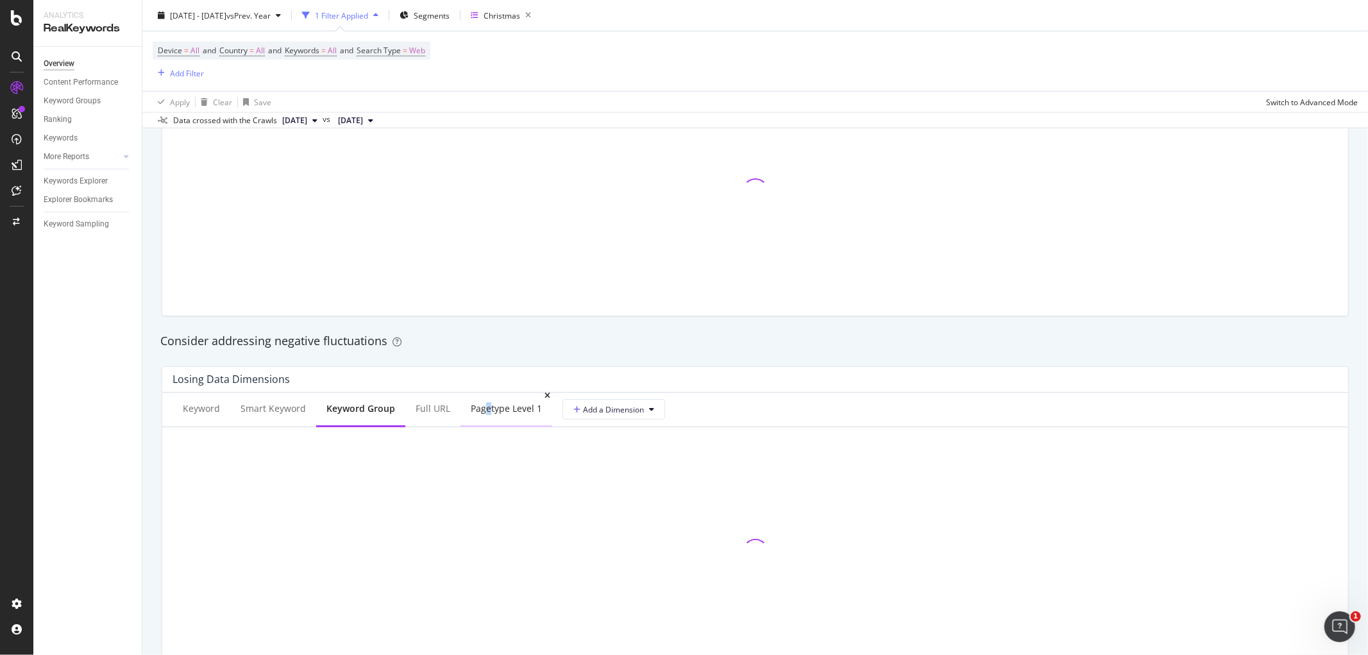
click at [485, 407] on div "pagetype Level 1" at bounding box center [506, 408] width 71 height 13
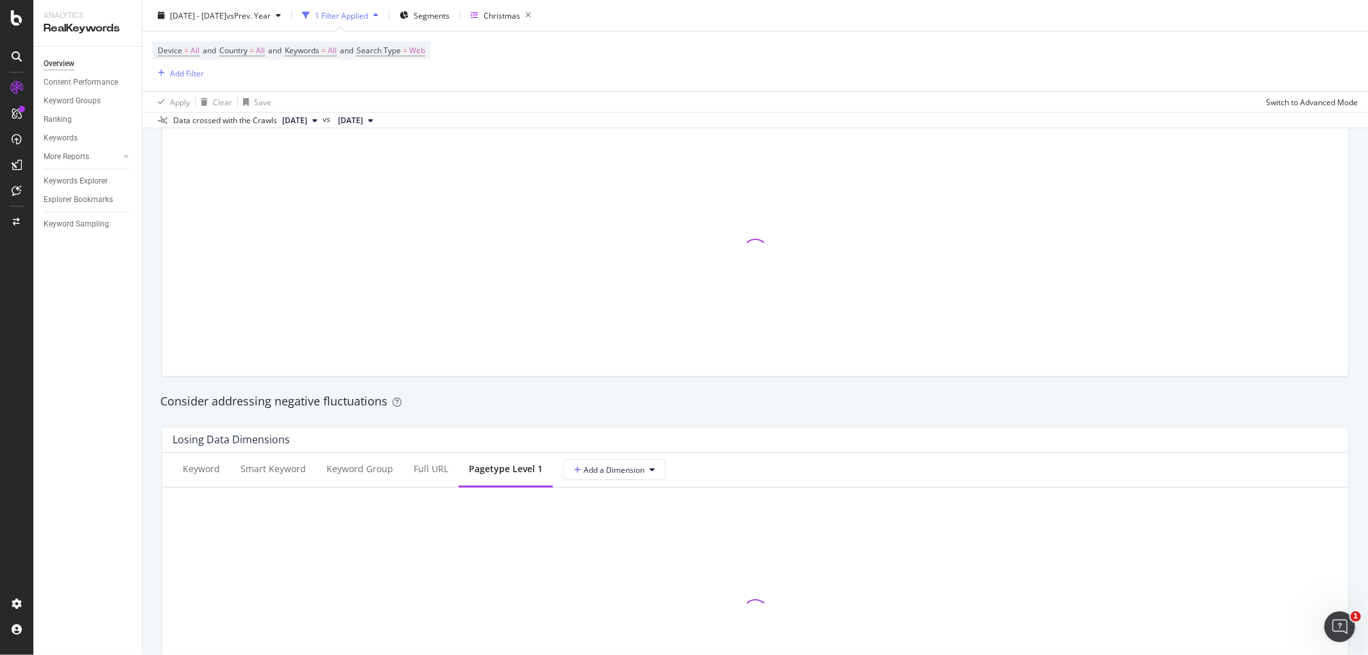
scroll to position [1140, 0]
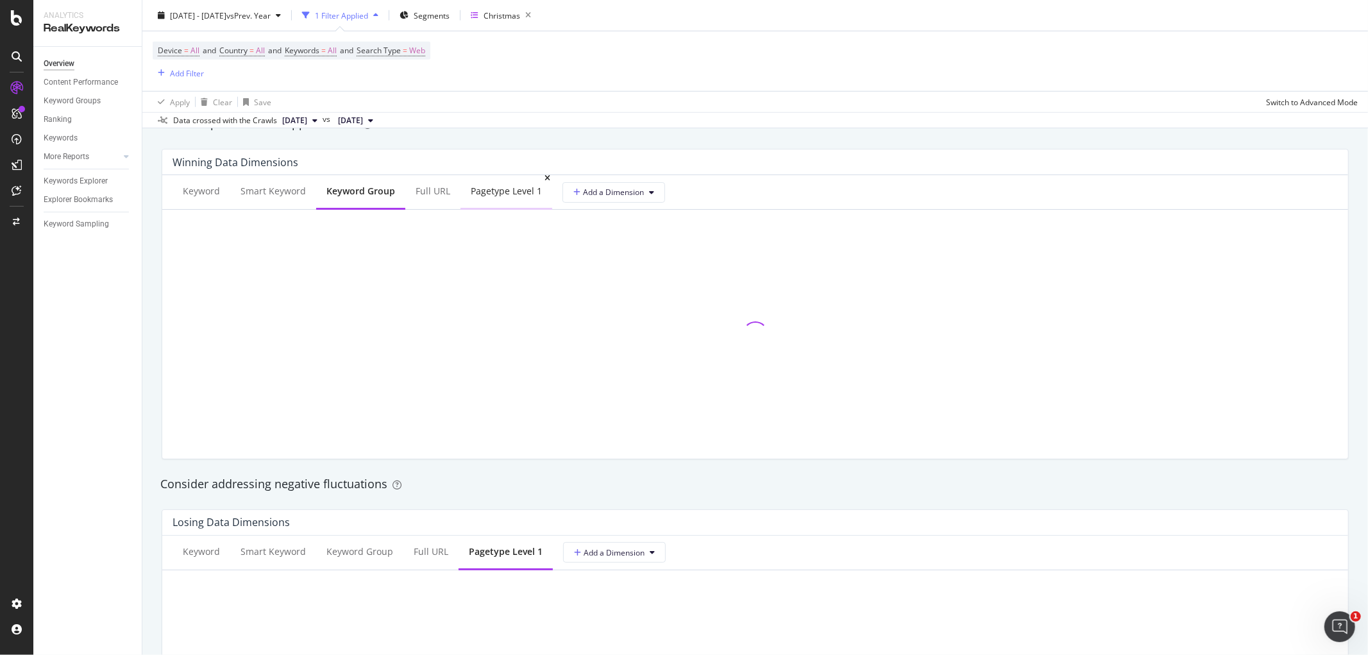
click at [521, 192] on div "pagetype Level 1" at bounding box center [506, 191] width 71 height 13
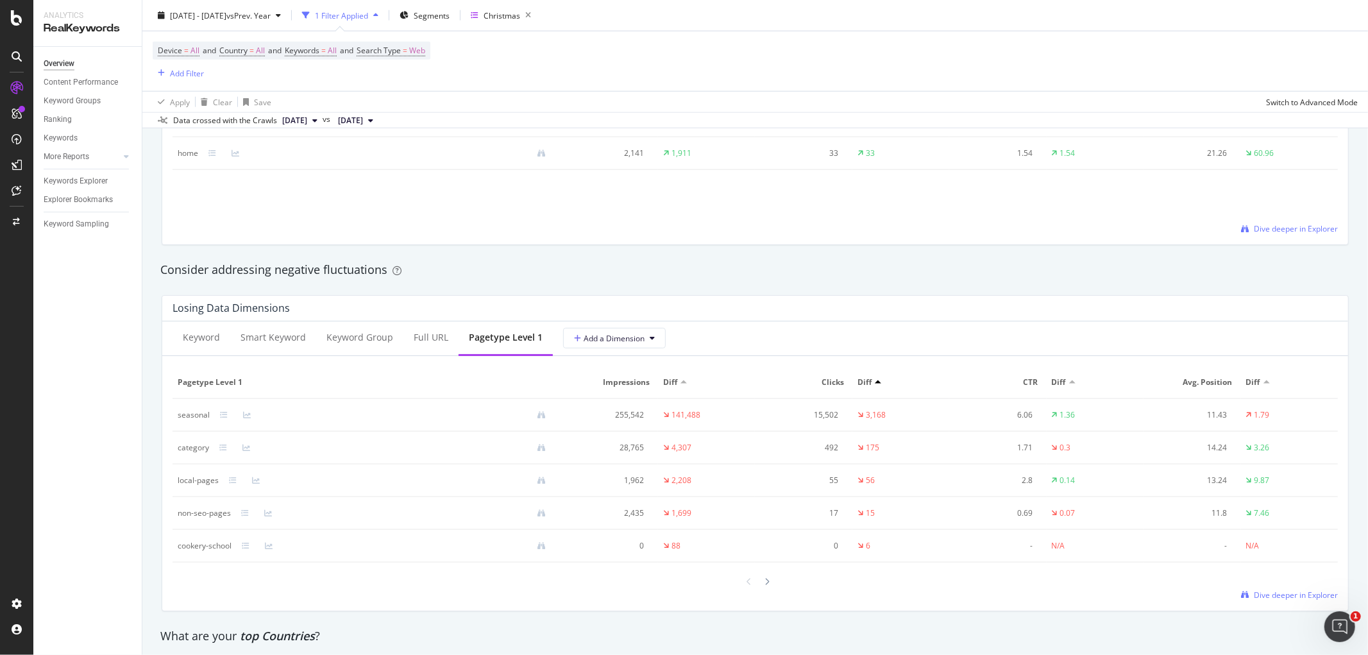
scroll to position [1425, 0]
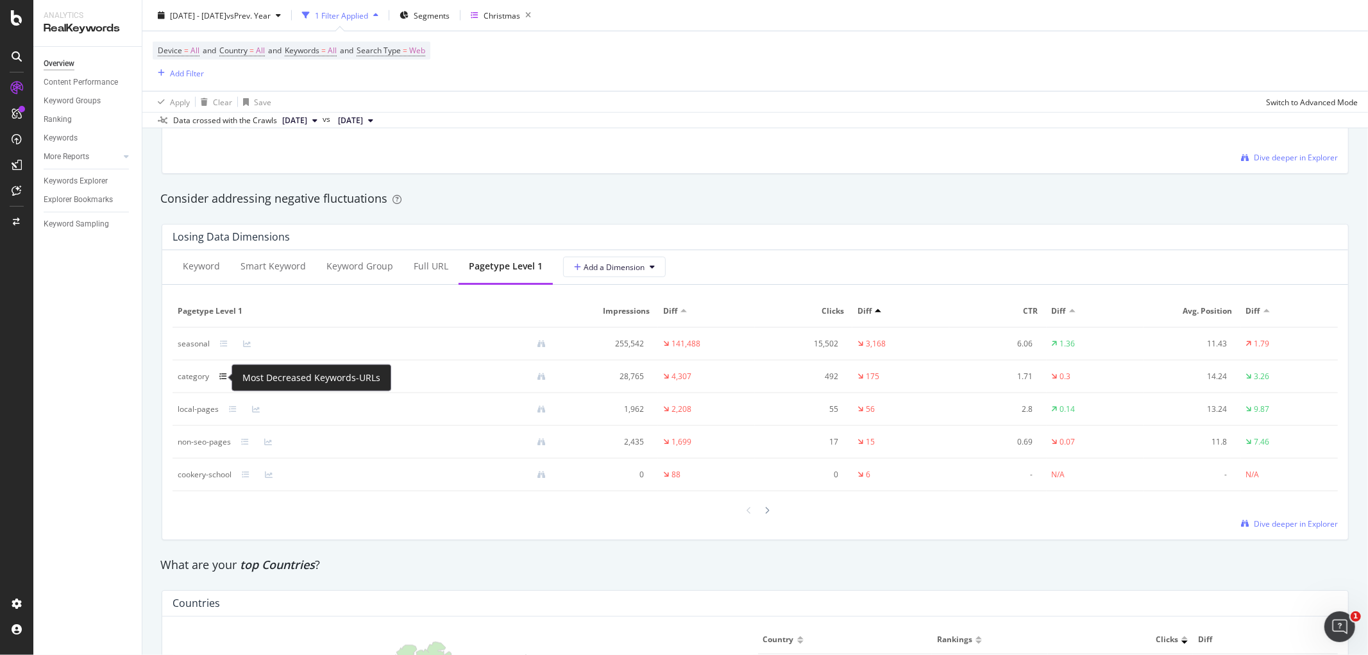
click at [221, 380] on icon at bounding box center [223, 377] width 8 height 8
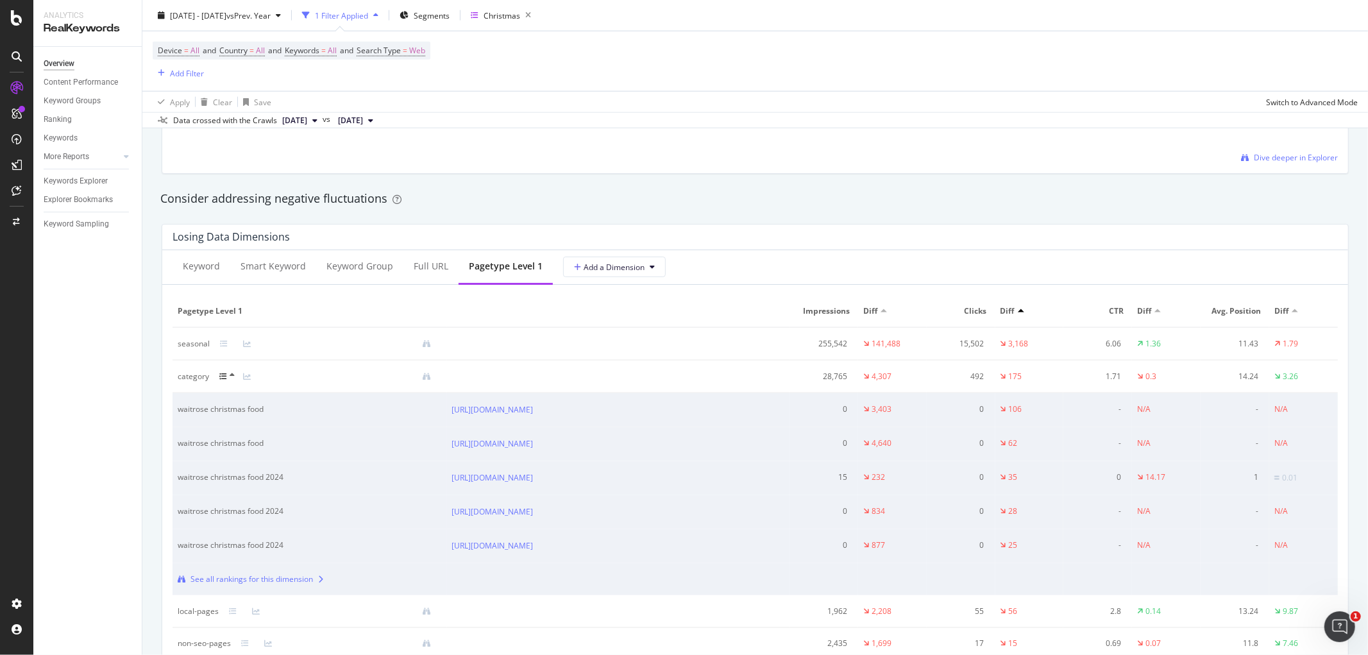
click at [232, 379] on icon at bounding box center [232, 375] width 5 height 8
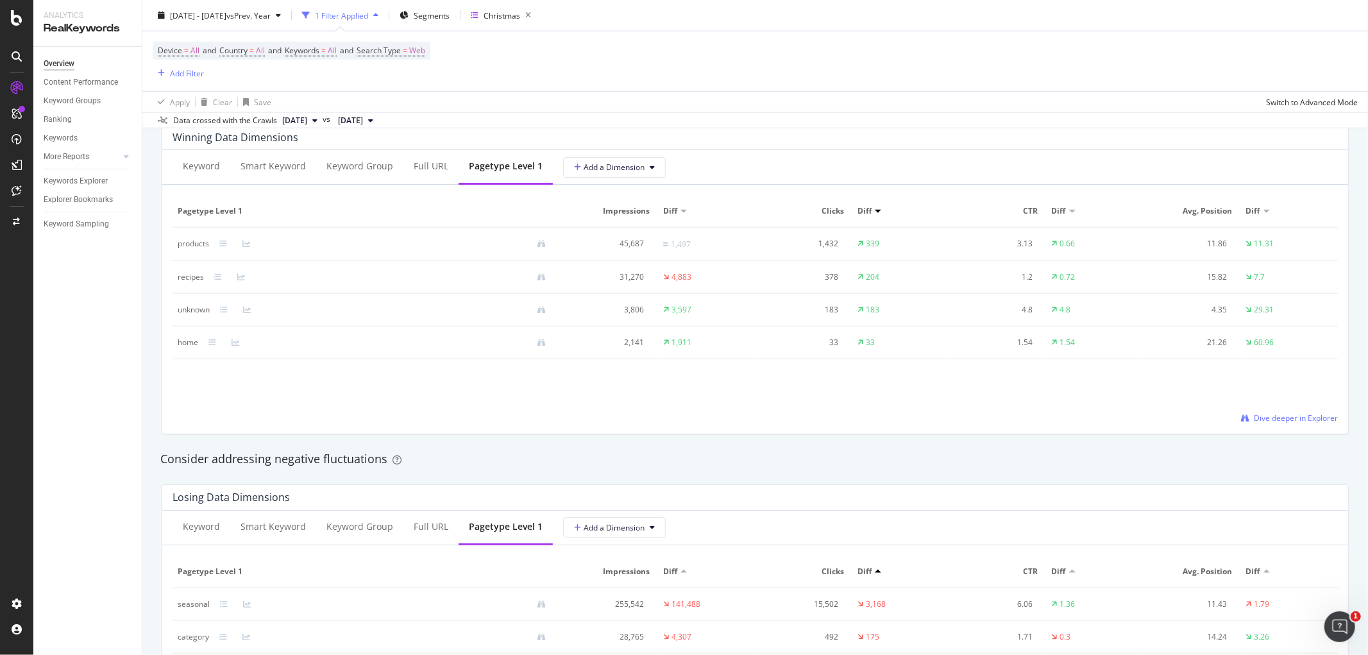
scroll to position [1140, 0]
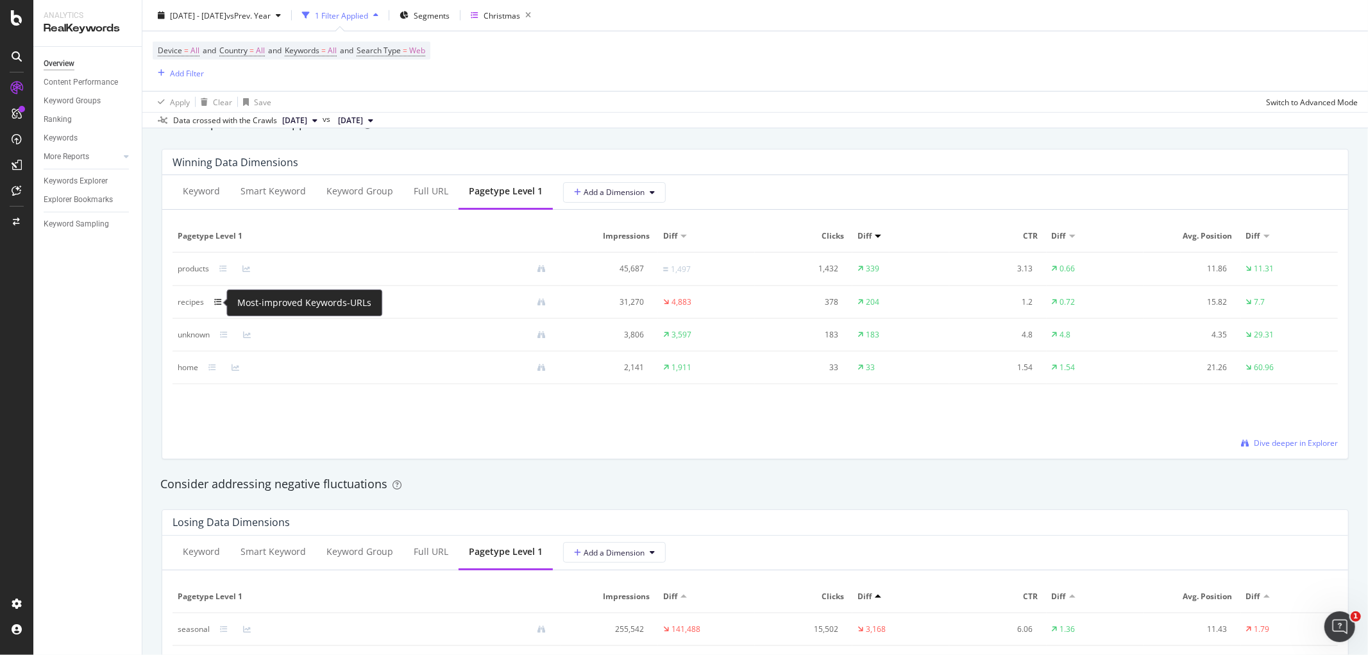
click at [220, 305] on icon at bounding box center [218, 302] width 8 height 8
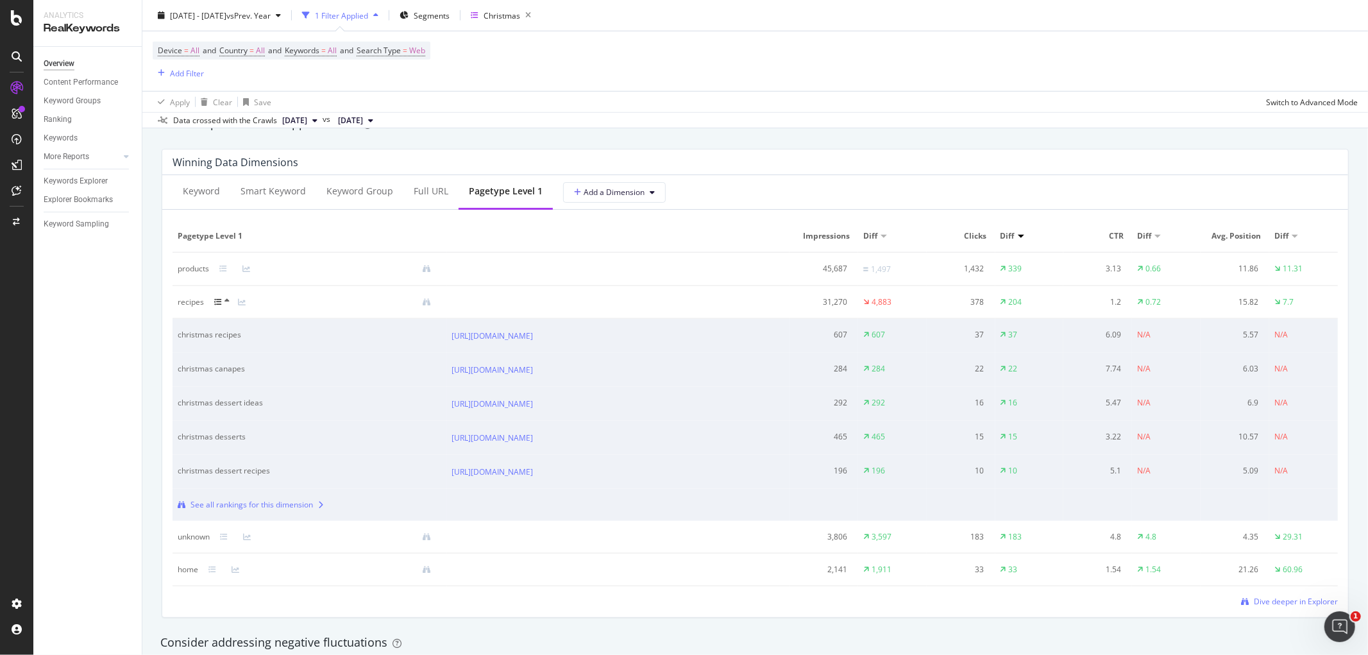
click at [291, 511] on div "See all rankings for this dimension" at bounding box center [251, 505] width 122 height 12
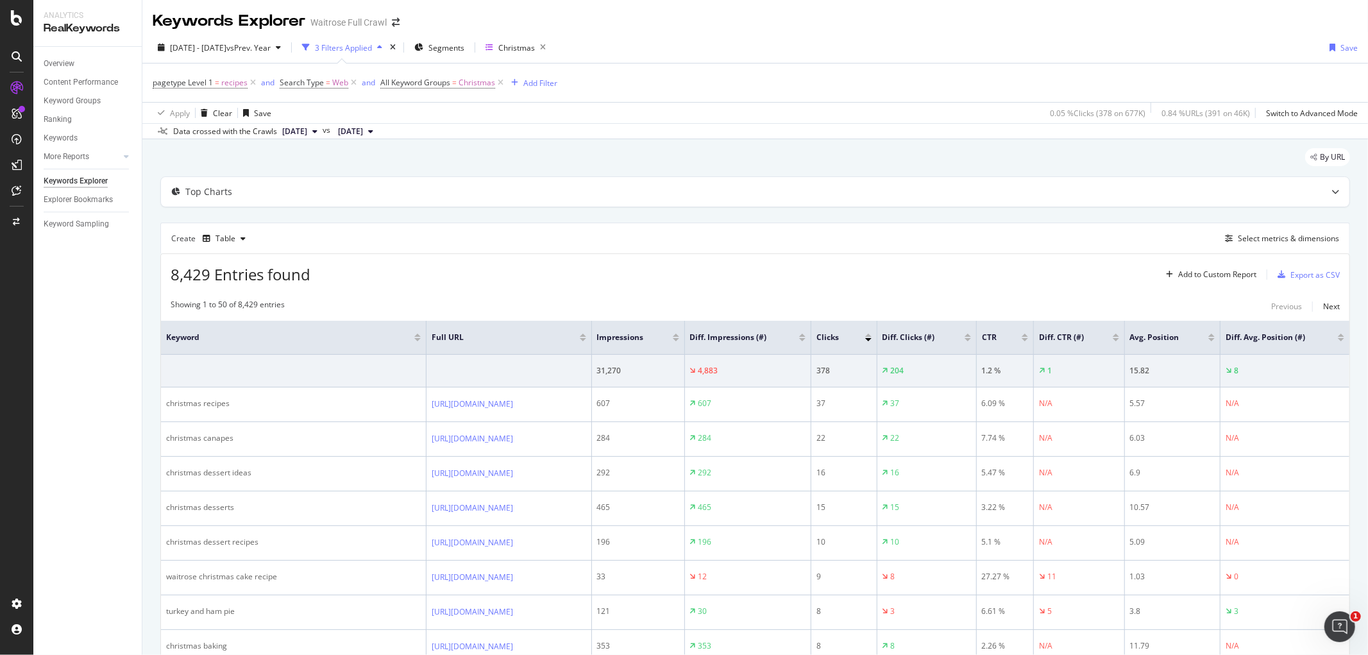
click at [806, 340] on div at bounding box center [802, 339] width 6 height 3
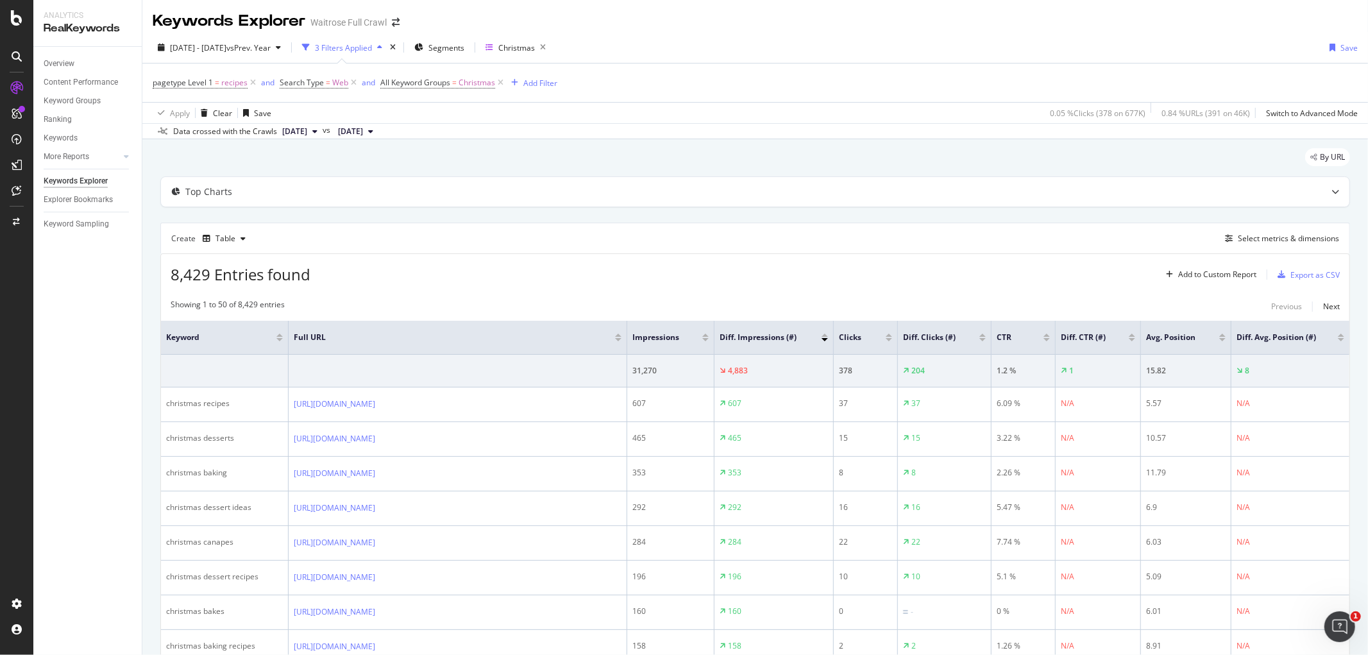
click at [827, 336] on div at bounding box center [825, 335] width 6 height 3
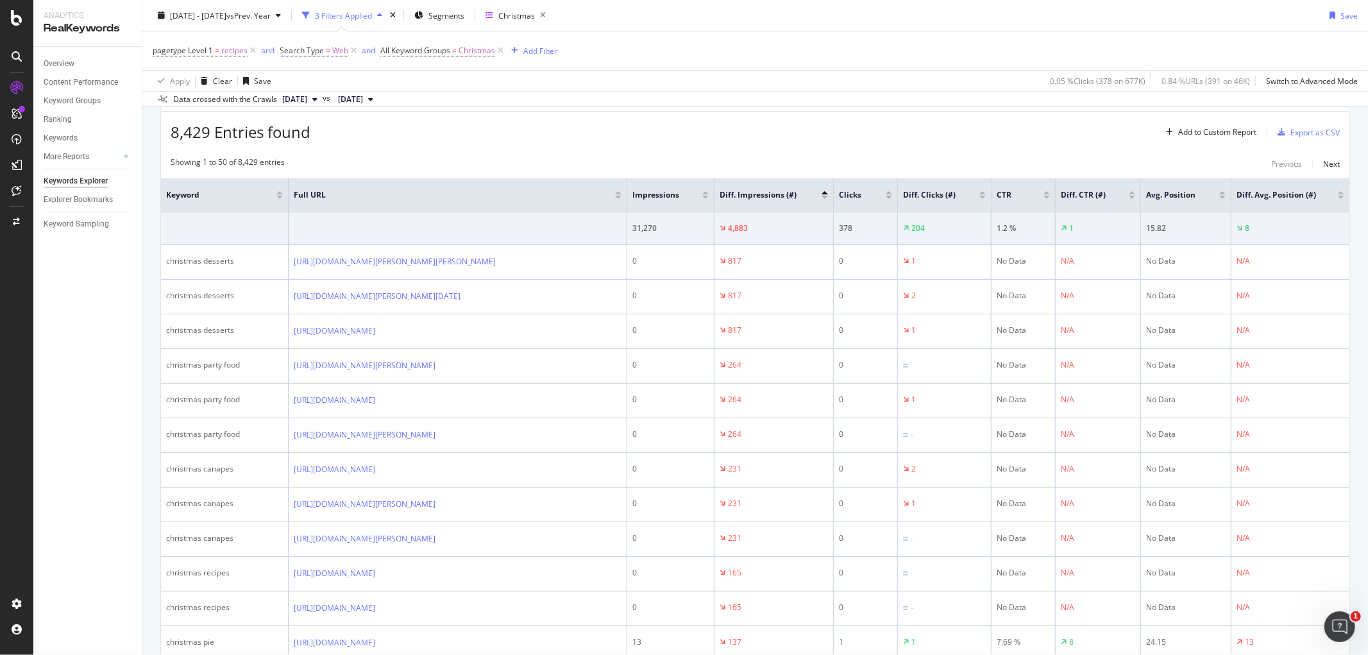
scroll to position [214, 0]
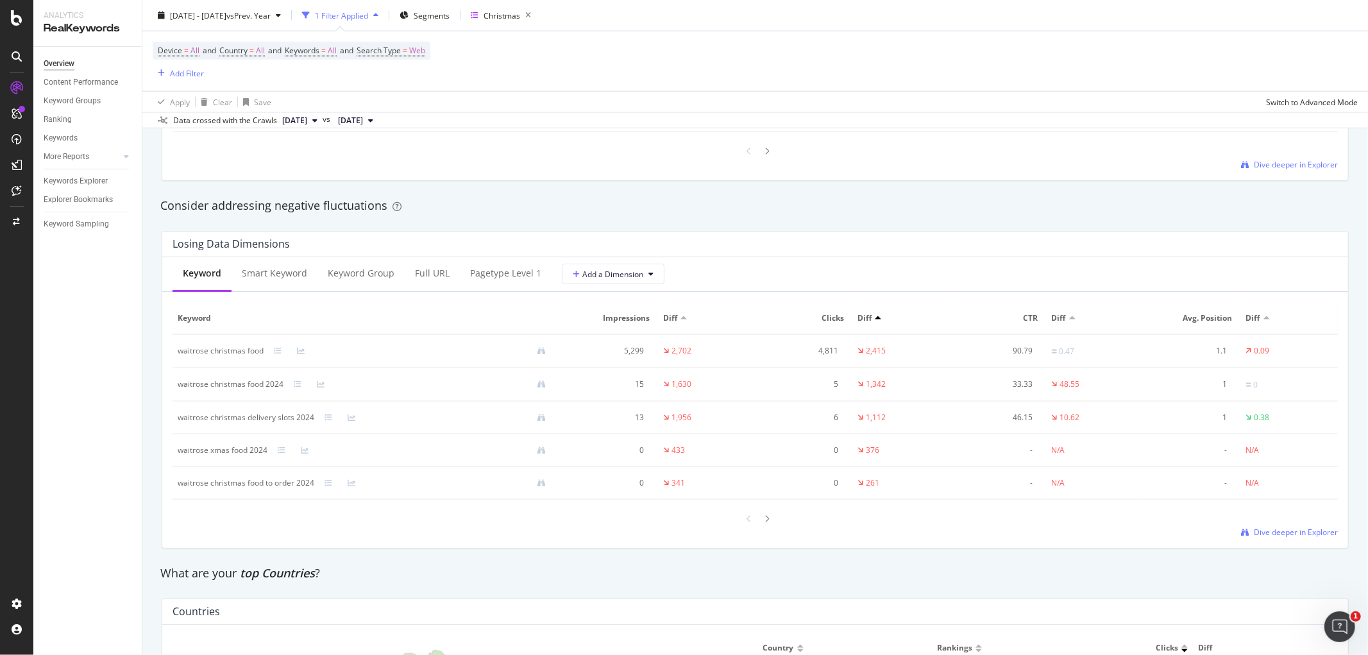
scroll to position [1425, 0]
click at [492, 268] on div "pagetype Level 1" at bounding box center [505, 272] width 71 height 13
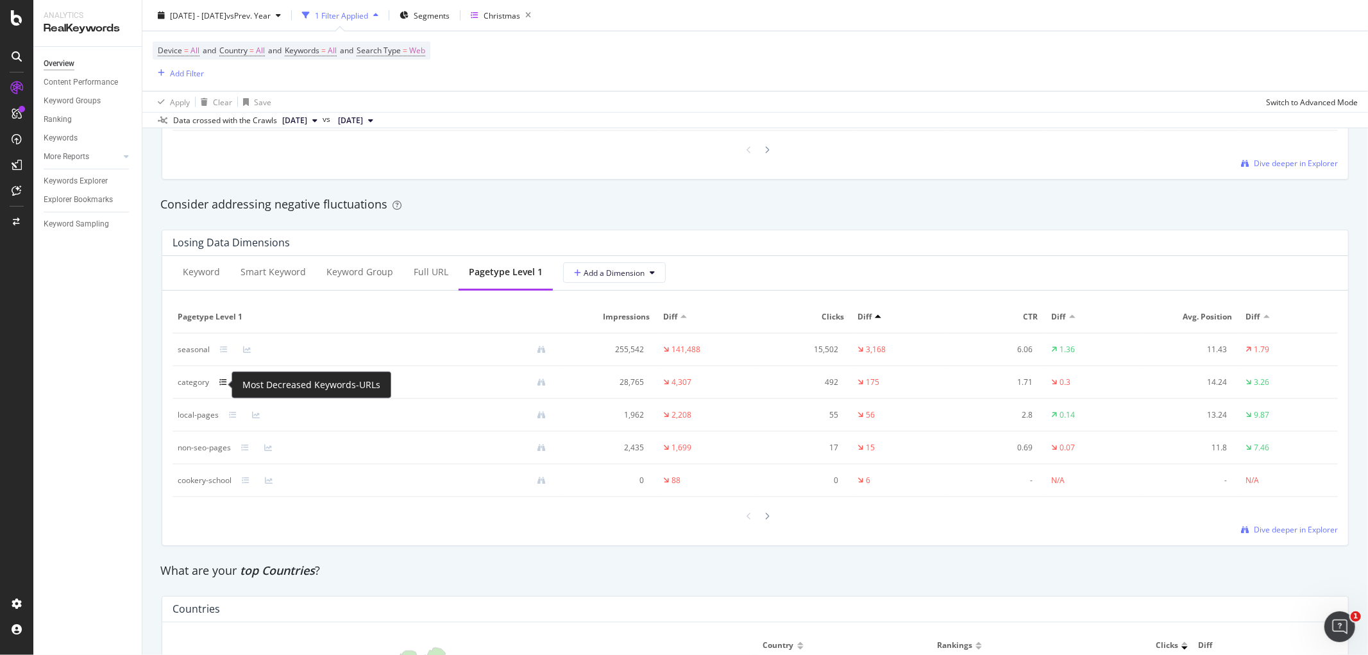
click at [219, 385] on icon at bounding box center [223, 382] width 8 height 8
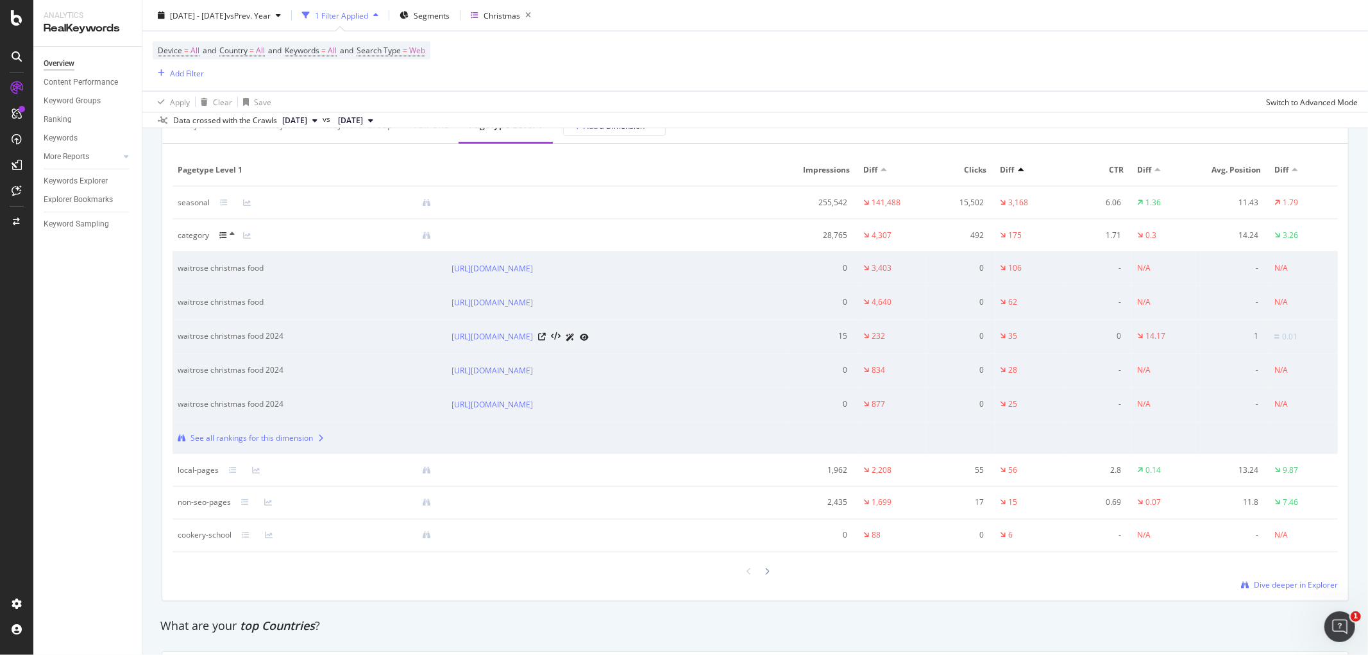
scroll to position [1710, 0]
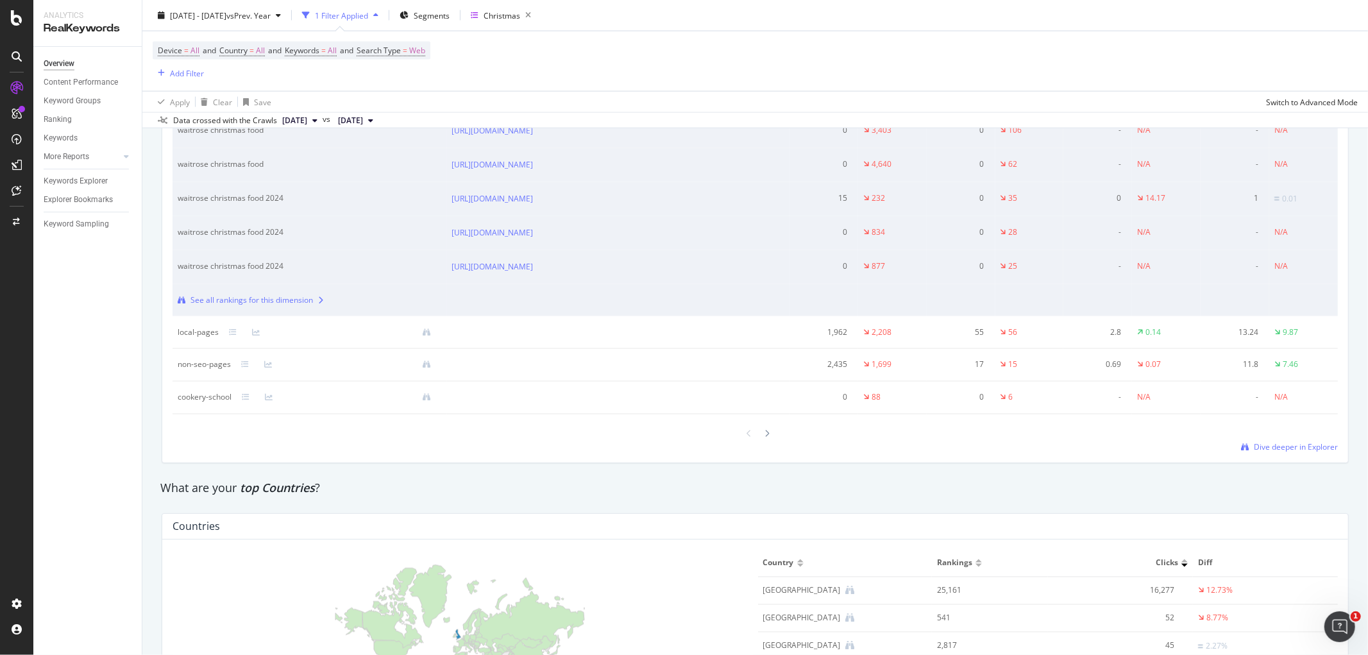
click at [264, 306] on div "See all rankings for this dimension" at bounding box center [251, 300] width 122 height 12
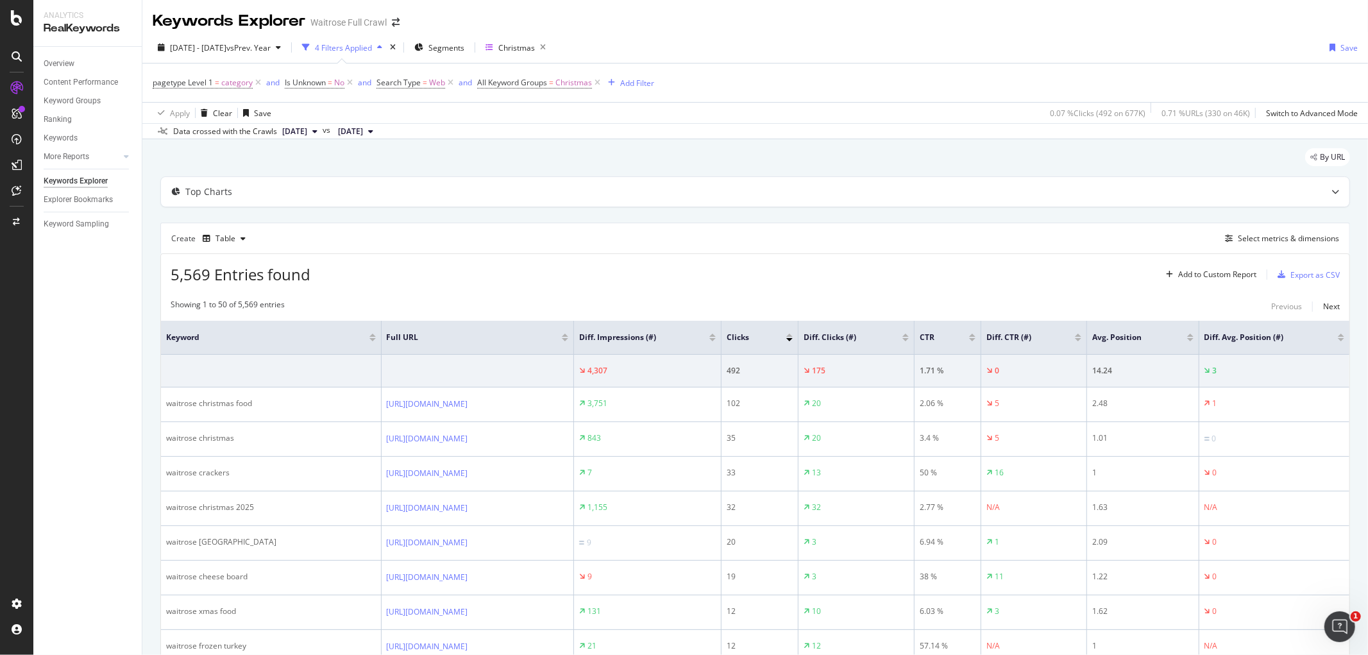
click at [716, 335] on div at bounding box center [712, 335] width 6 height 3
